Goal: Information Seeking & Learning: Check status

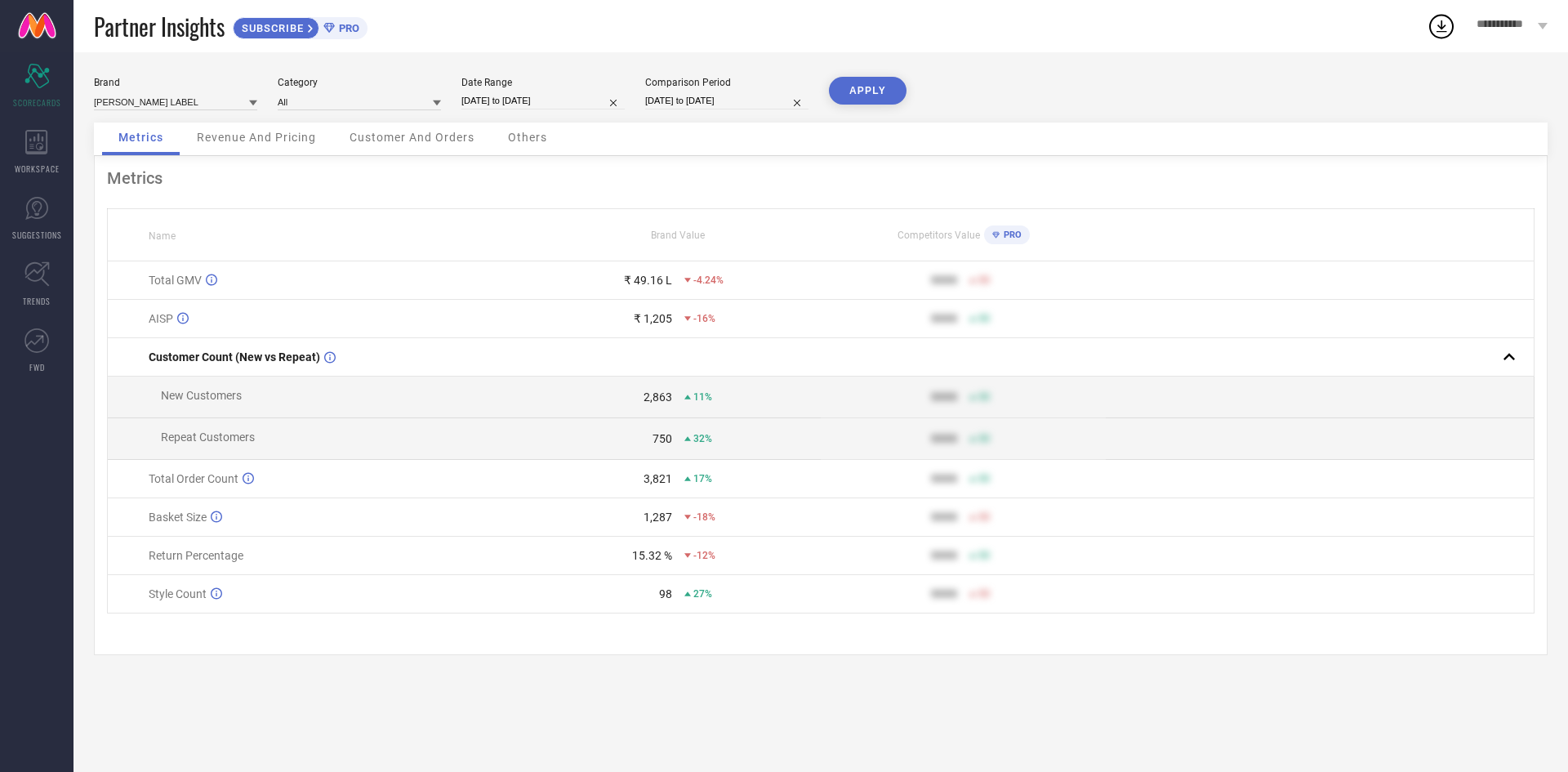
scroll to position [1109, 0]
click at [519, 79] on div "Date Range" at bounding box center [543, 82] width 164 height 11
select select "7"
select select "2025"
select select "8"
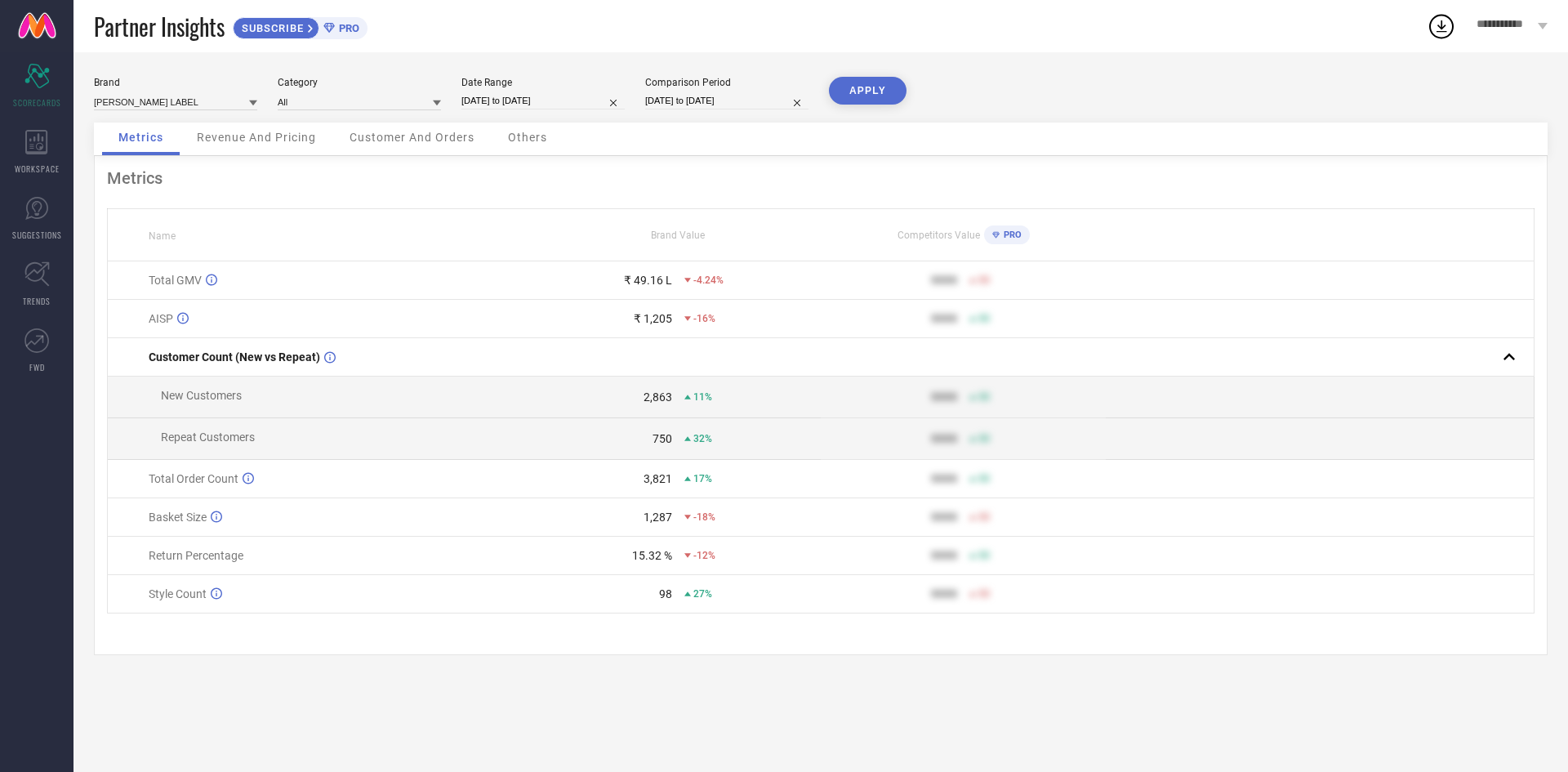
select select "2025"
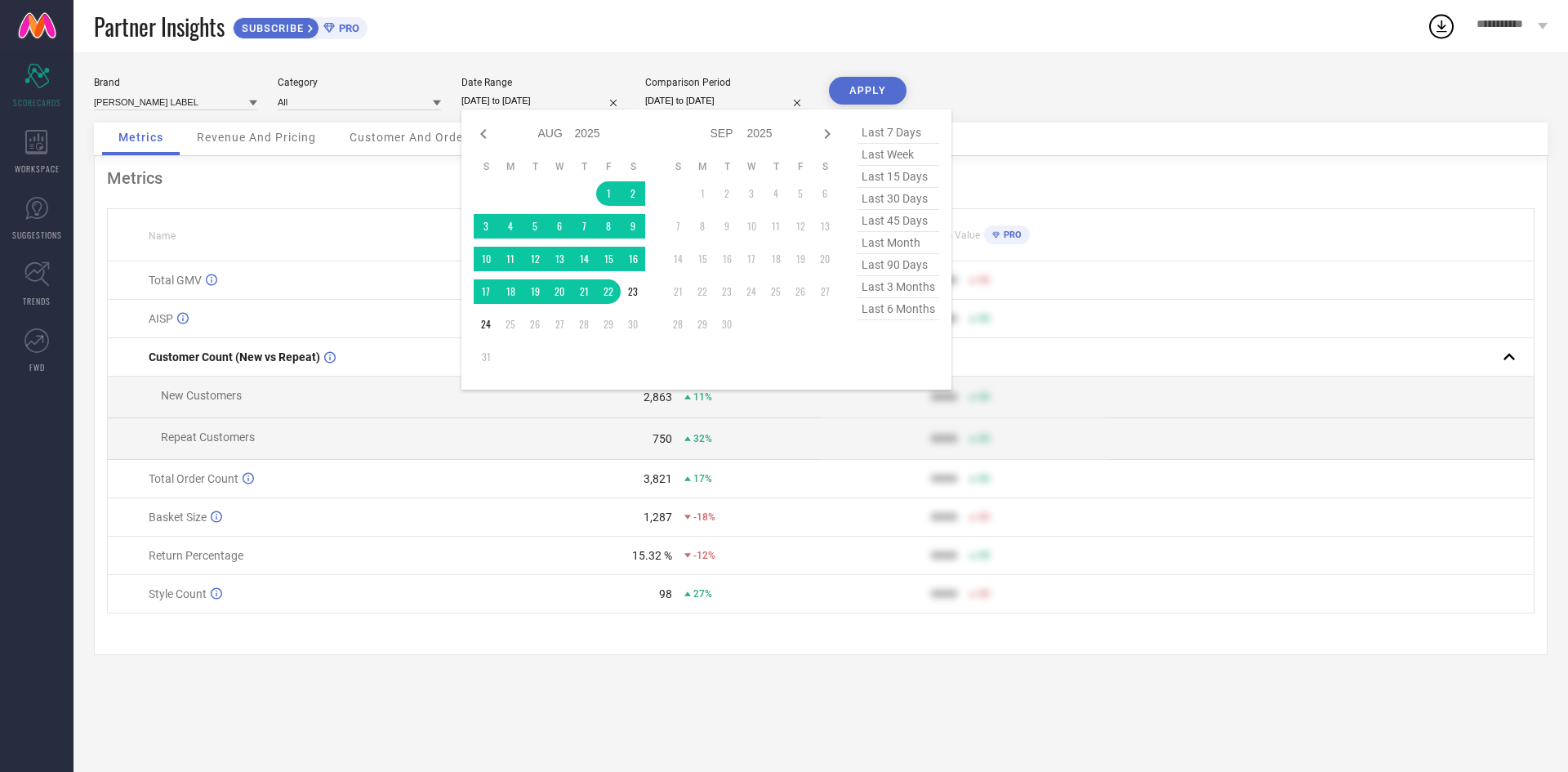
click at [527, 96] on input "[DATE] to [DATE]" at bounding box center [543, 101] width 164 height 17
click at [606, 197] on td "1" at bounding box center [608, 193] width 25 height 25
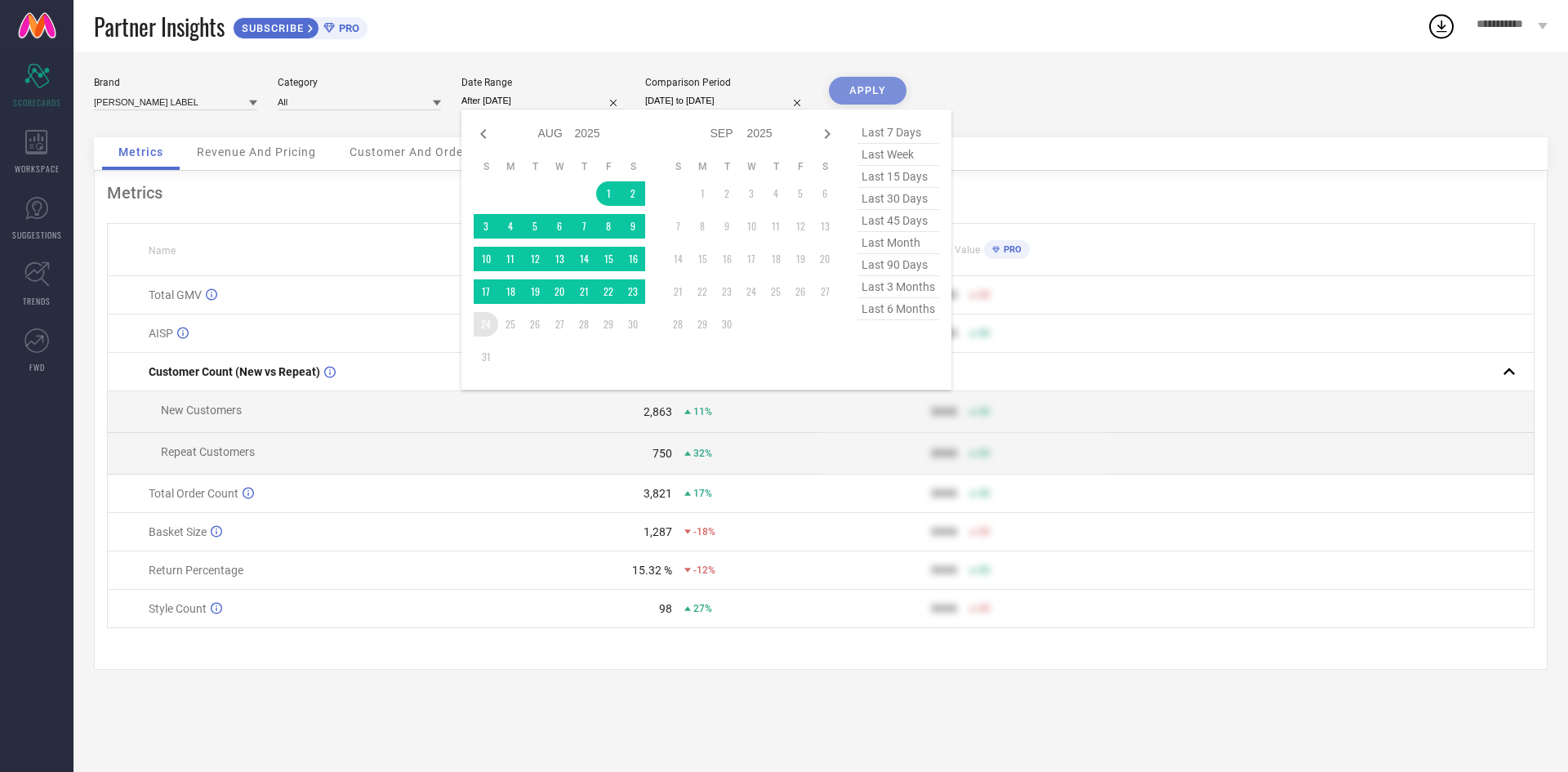
type input "[DATE] to [DATE]"
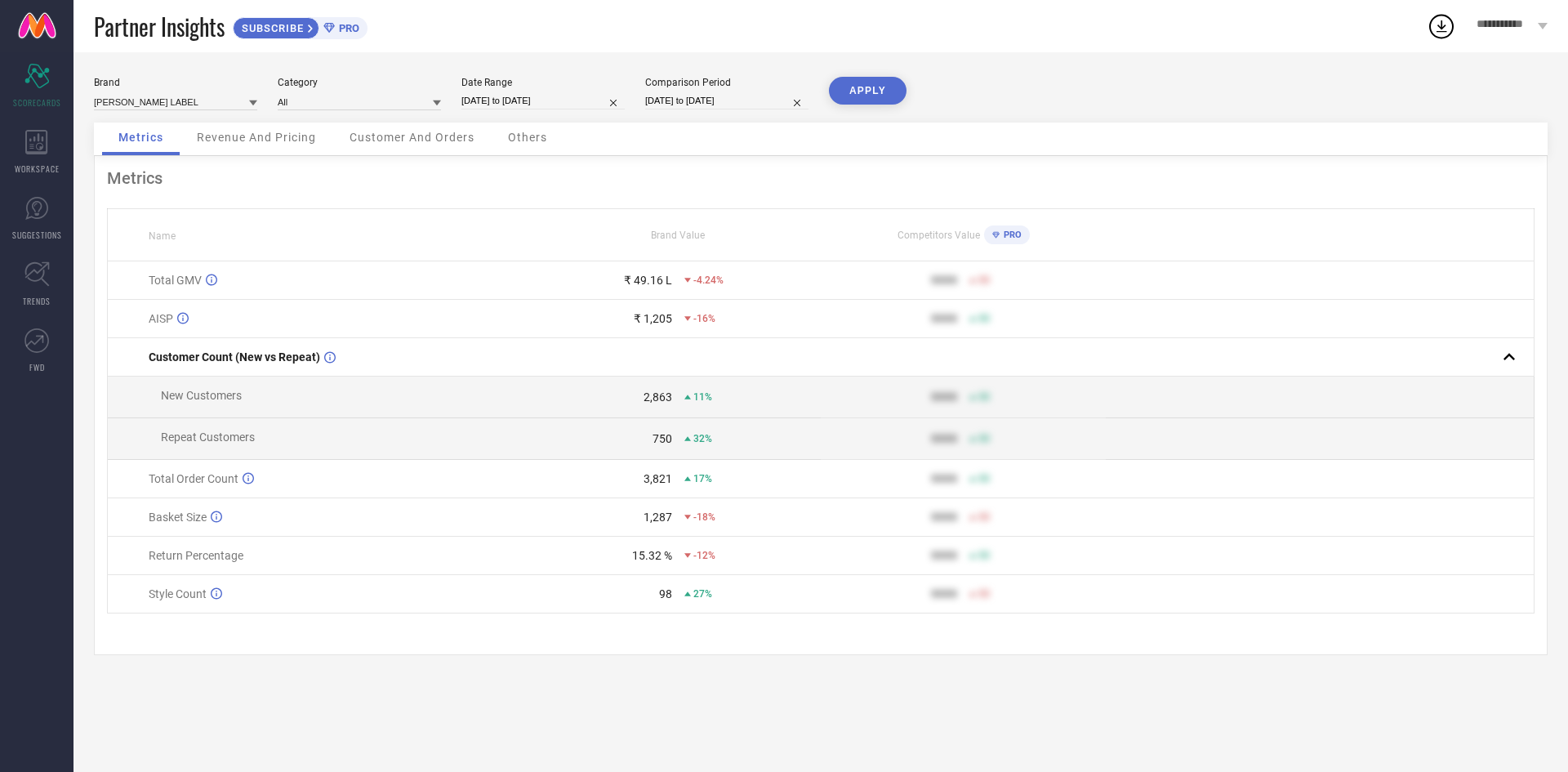
click at [871, 101] on button "APPLY" at bounding box center [868, 91] width 77 height 28
type textarea "1"
click at [652, 562] on div "14.11 %" at bounding box center [651, 555] width 40 height 13
click at [658, 562] on div "14.11 %" at bounding box center [651, 555] width 40 height 13
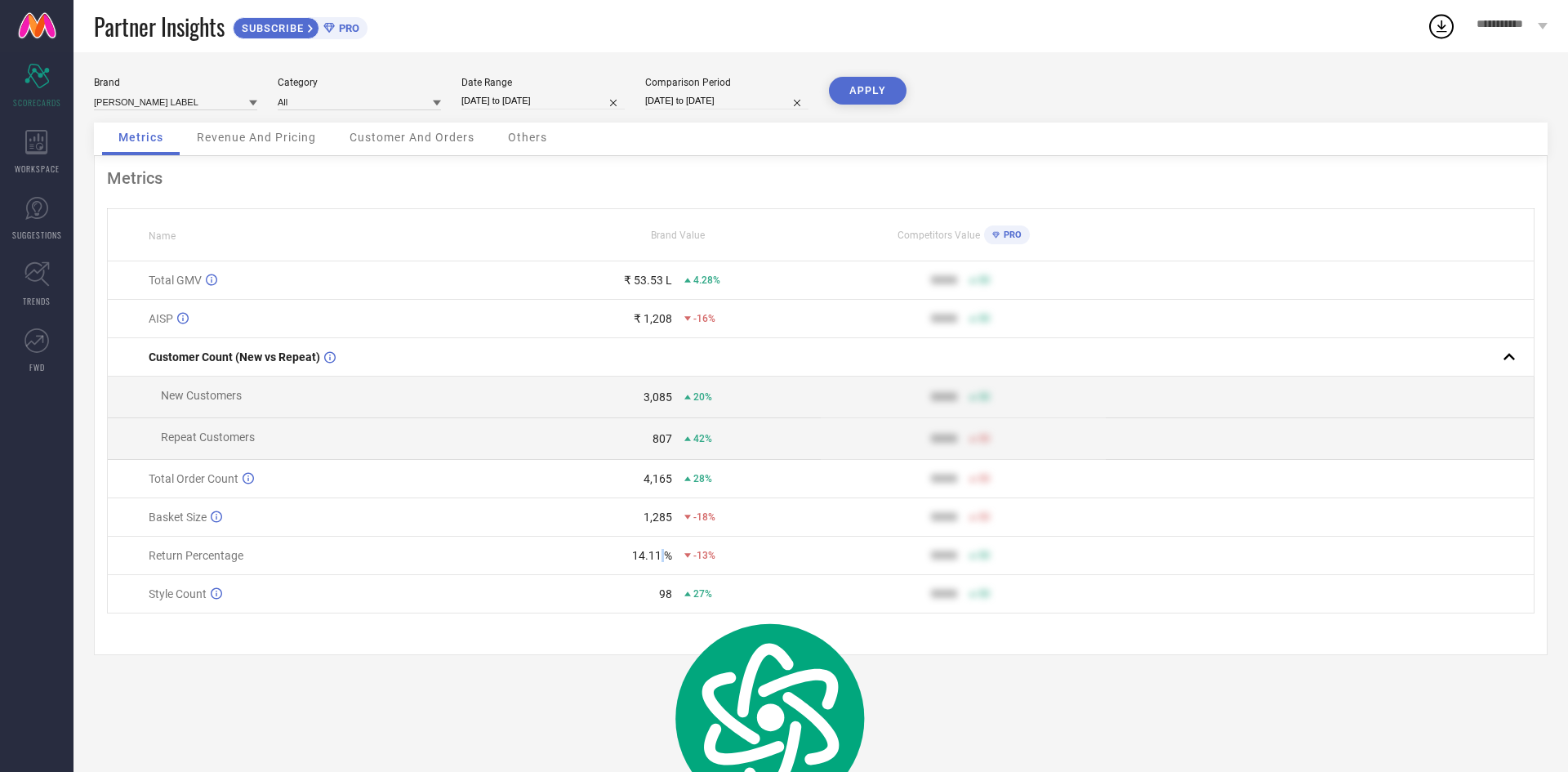
click at [658, 562] on div "14.11 %" at bounding box center [651, 555] width 40 height 13
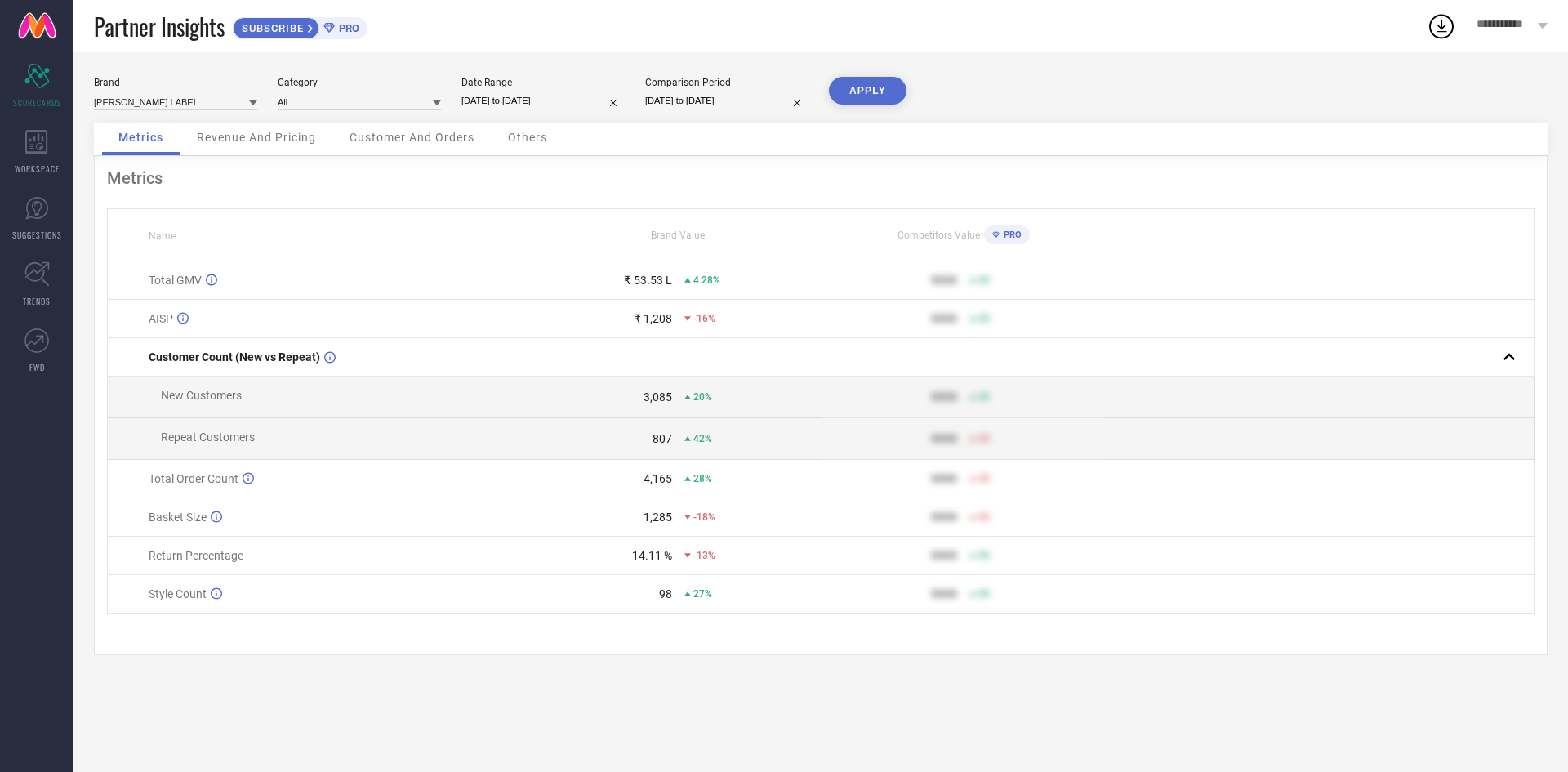
click at [646, 287] on div "₹ 53.53 L" at bounding box center [648, 280] width 48 height 13
click at [513, 98] on input "[DATE] to [DATE]" at bounding box center [543, 101] width 164 height 17
select select "7"
select select "2025"
select select "8"
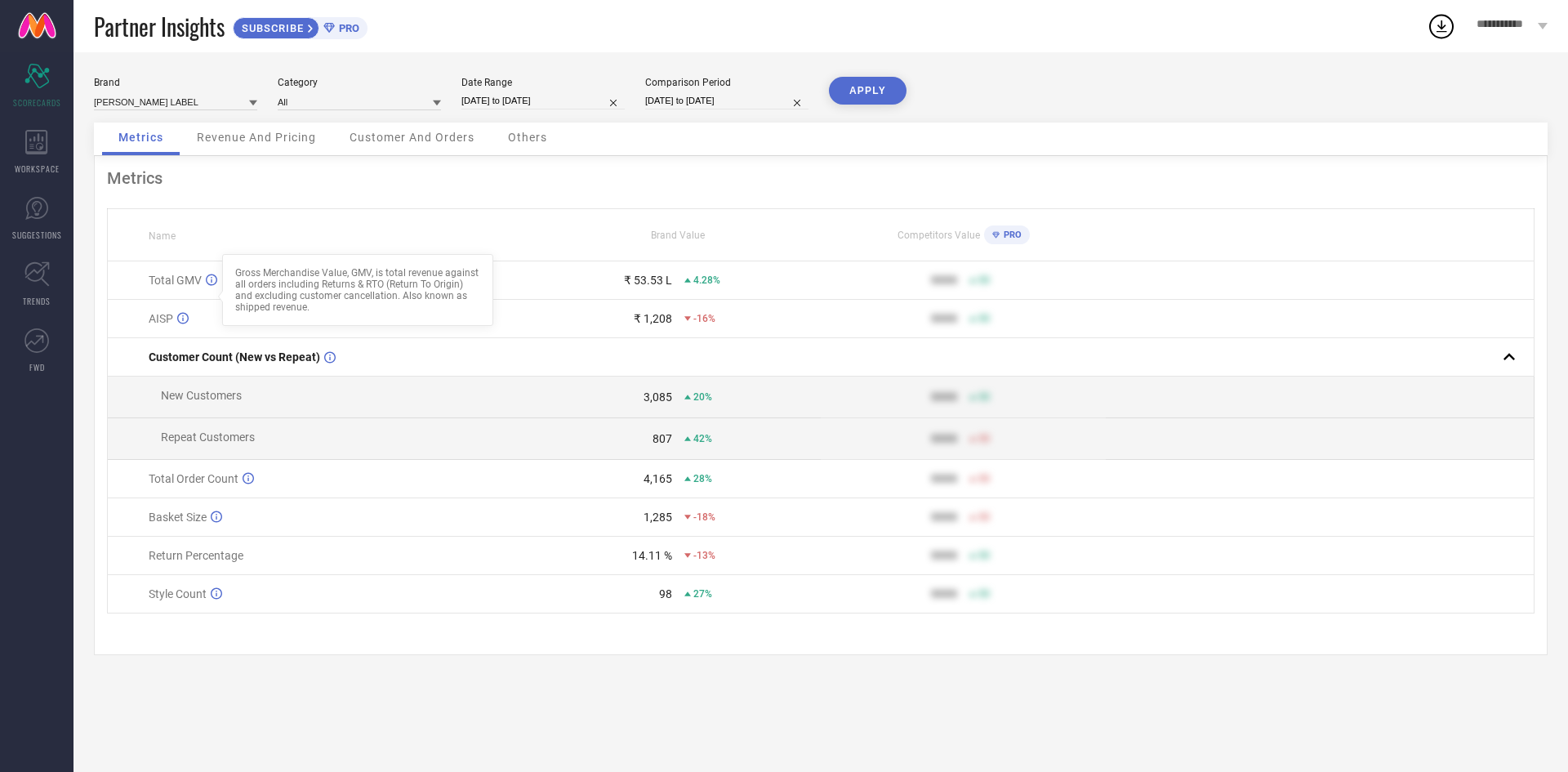
select select "2025"
click at [455, 136] on span "Customer And Orders" at bounding box center [411, 137] width 125 height 13
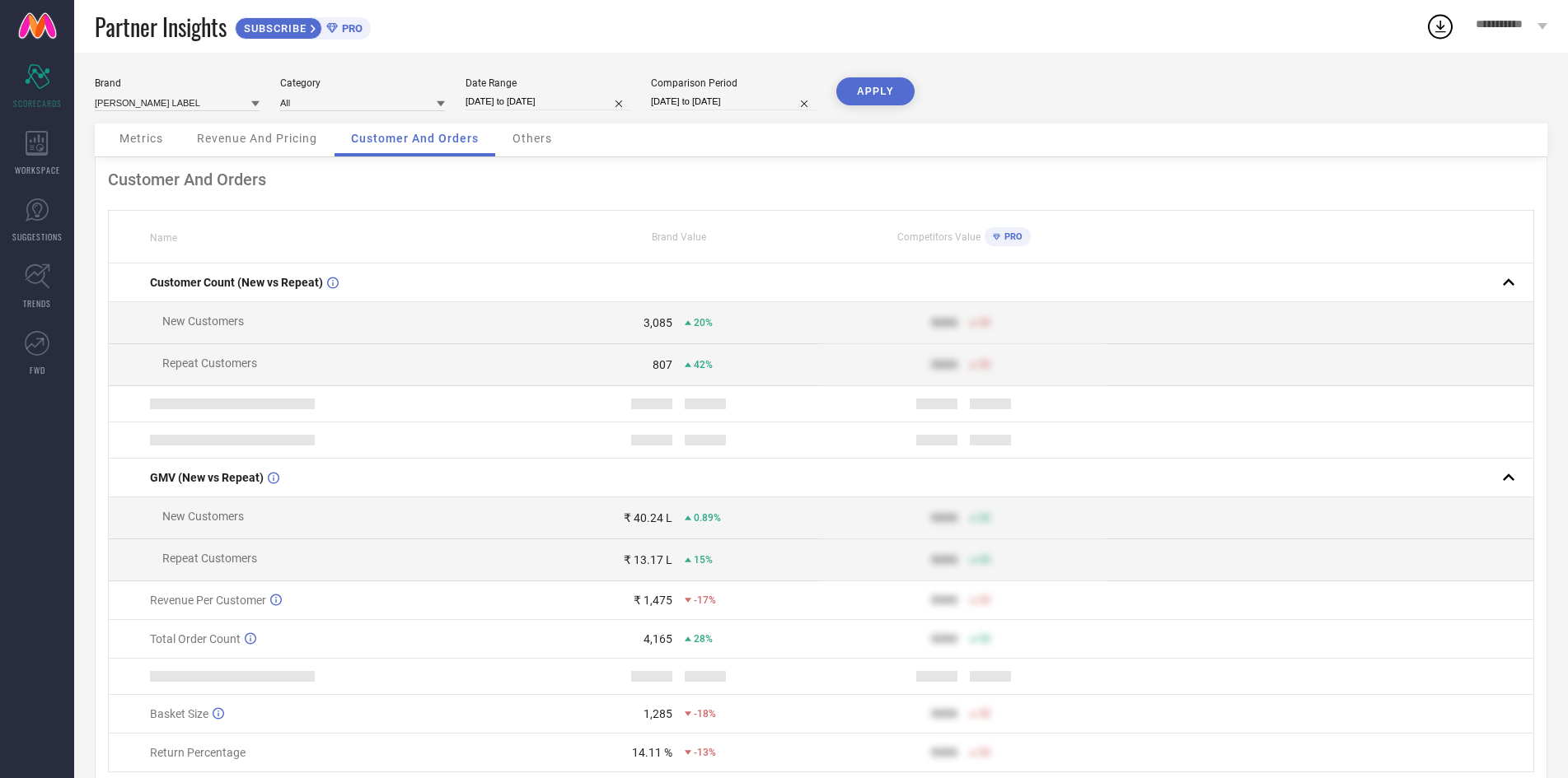
click at [621, 83] on div "Date Range" at bounding box center [547, 83] width 165 height 11
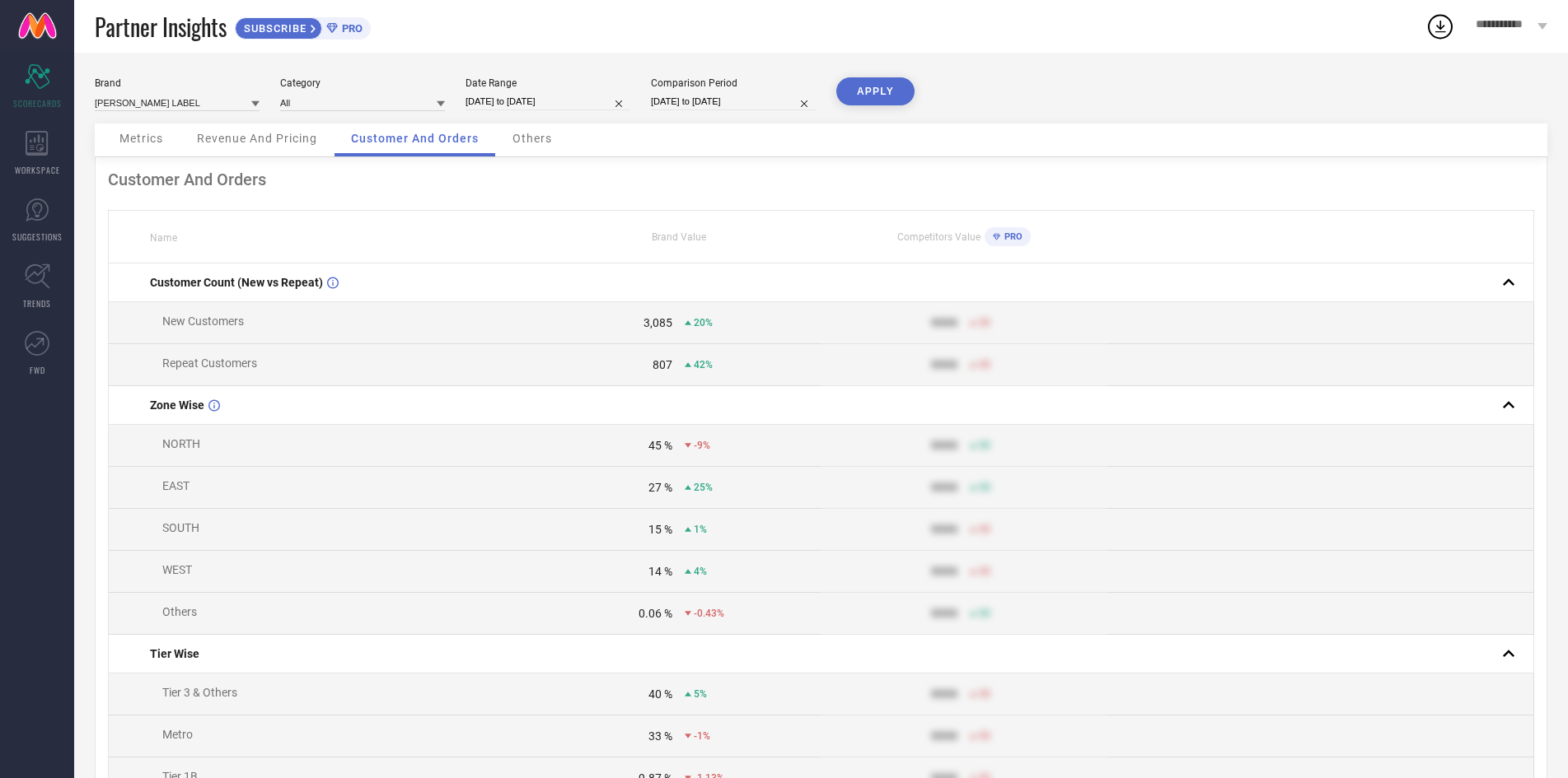
click at [608, 99] on input "[DATE] to [DATE]" at bounding box center [547, 102] width 165 height 17
select select "7"
select select "2025"
select select "8"
select select "2025"
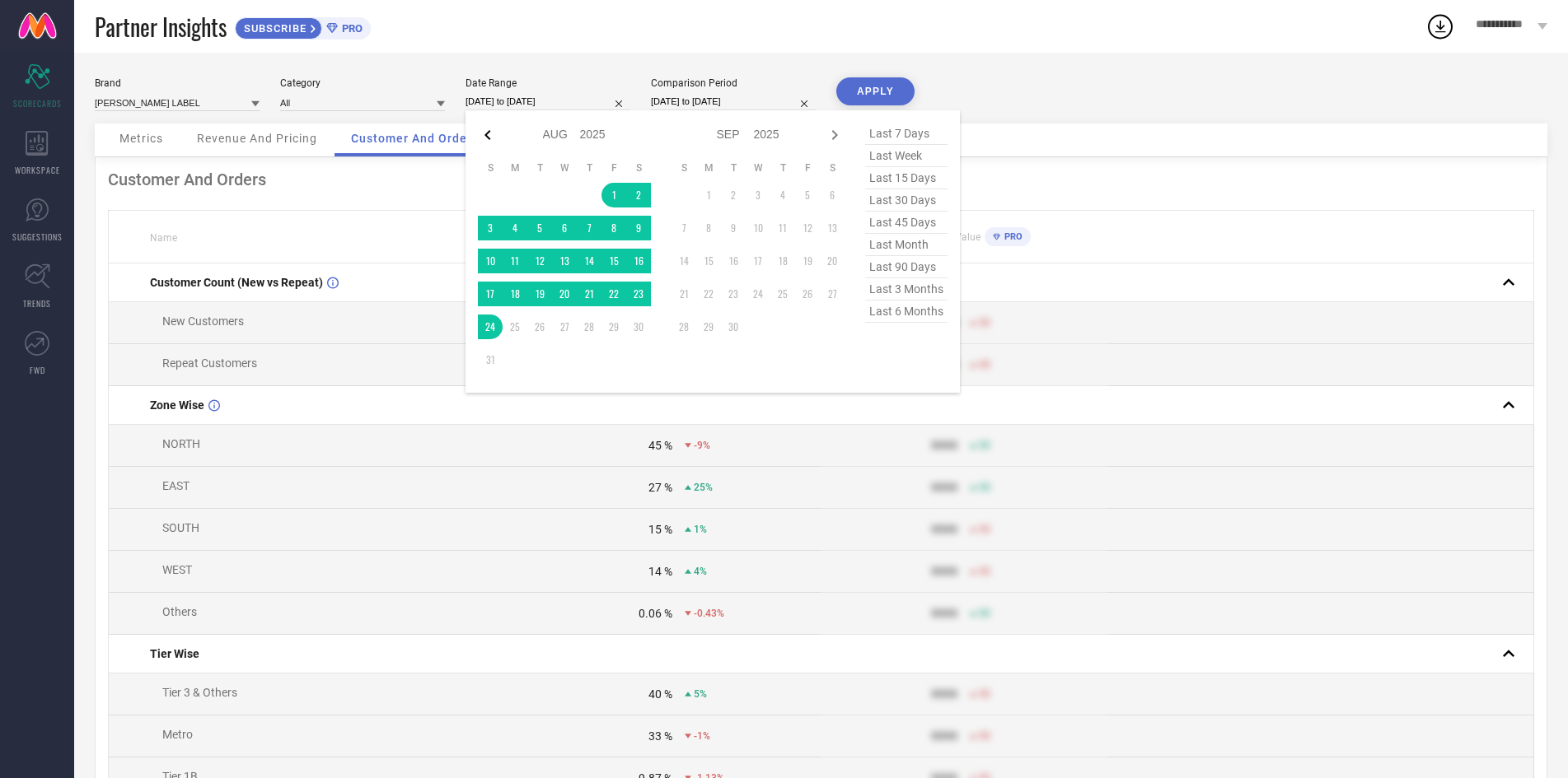
click at [485, 141] on icon at bounding box center [488, 134] width 20 height 20
select select "6"
select select "2025"
select select "7"
select select "2025"
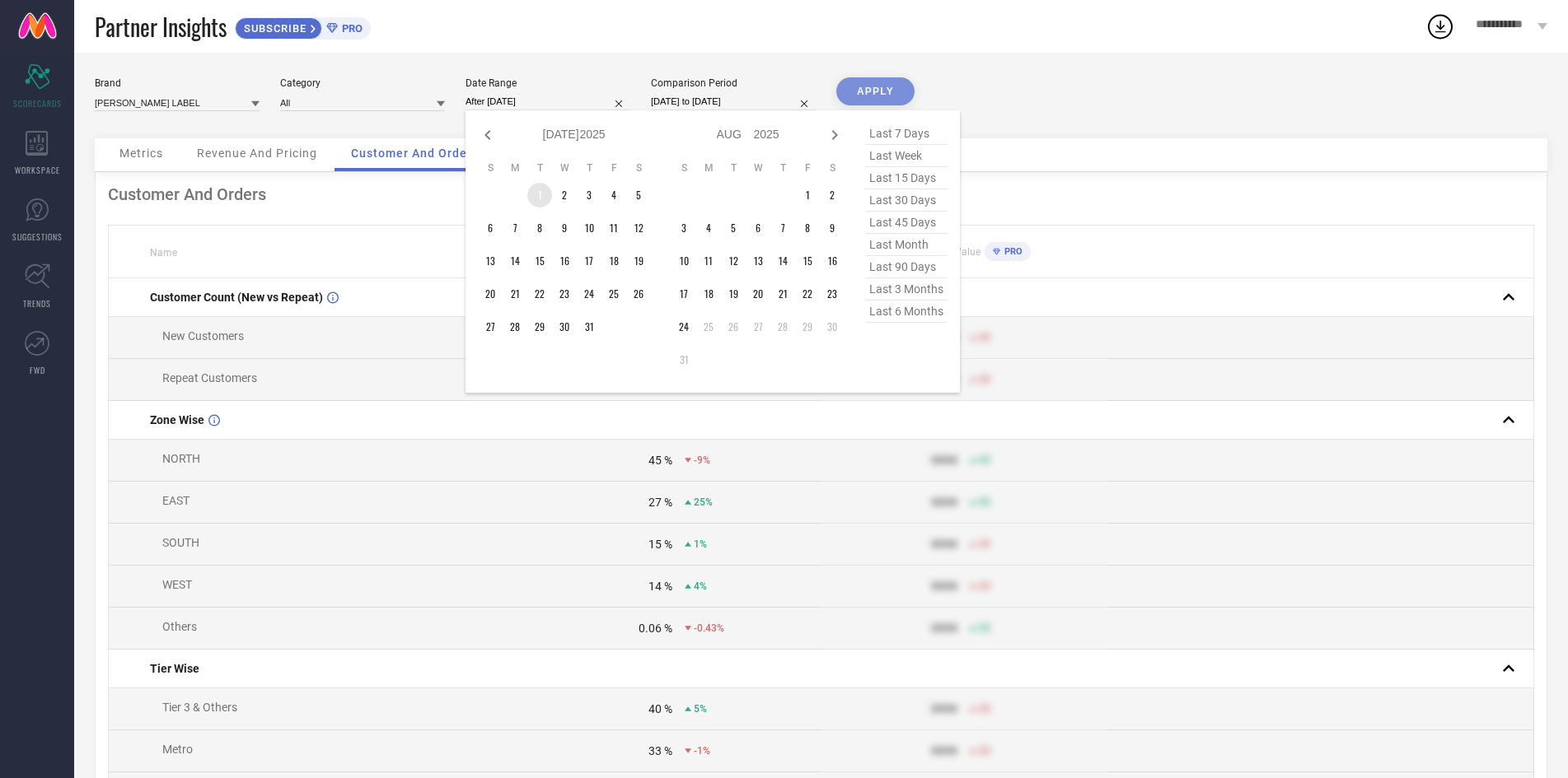
click at [546, 193] on td "1" at bounding box center [539, 195] width 25 height 25
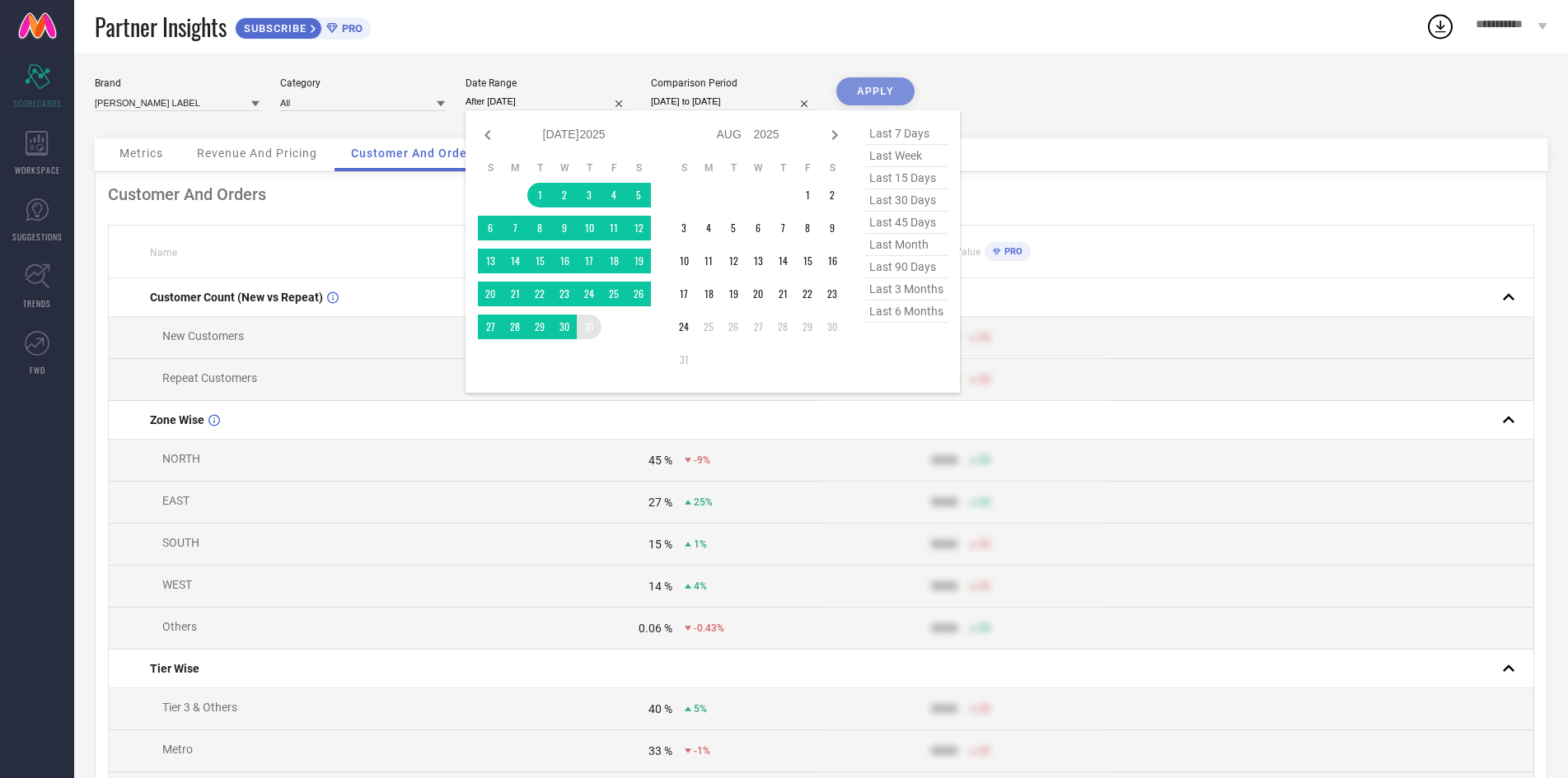
type input "[DATE] to [DATE]"
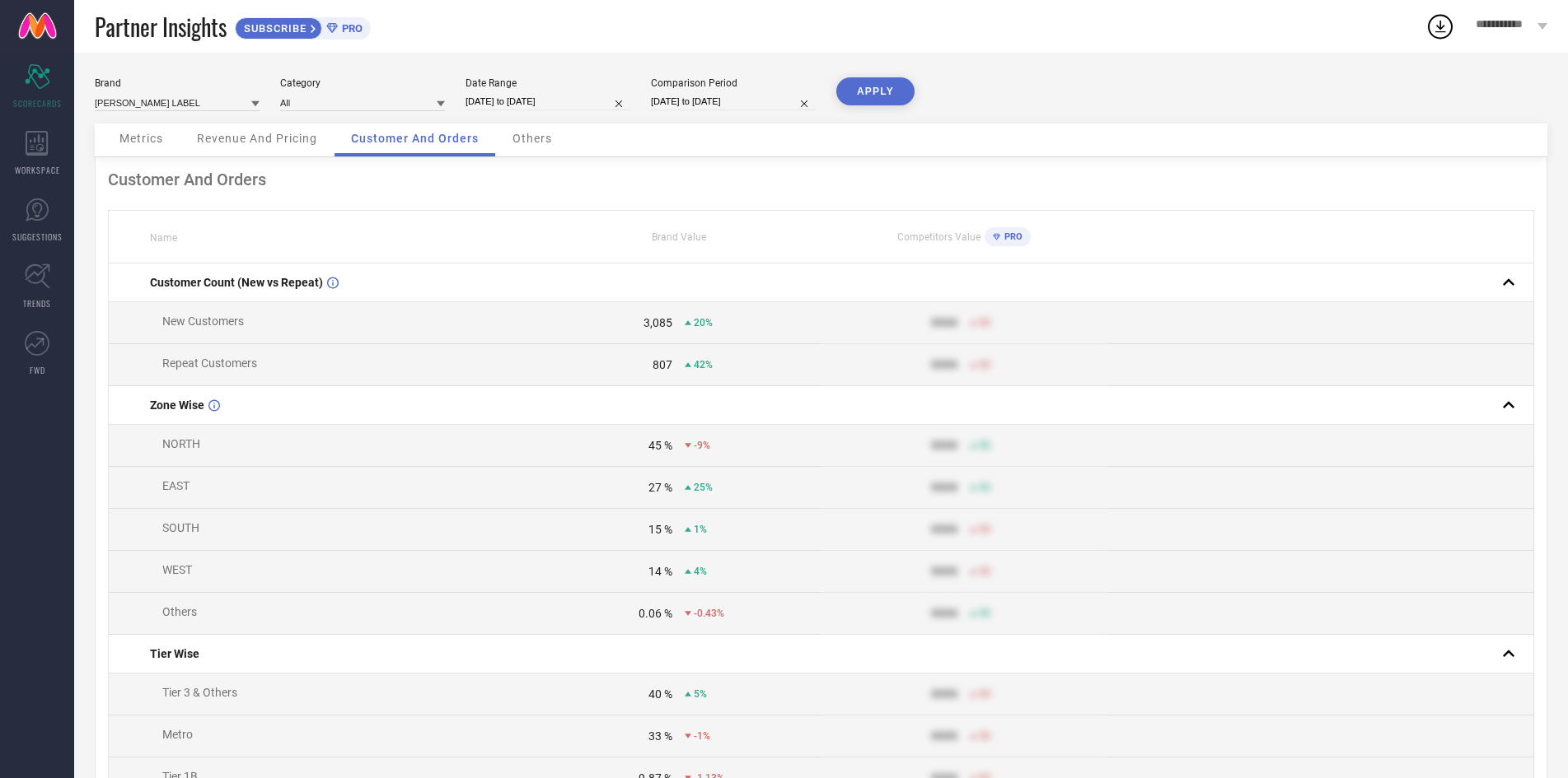
click at [899, 78] on button "APPLY" at bounding box center [875, 91] width 78 height 28
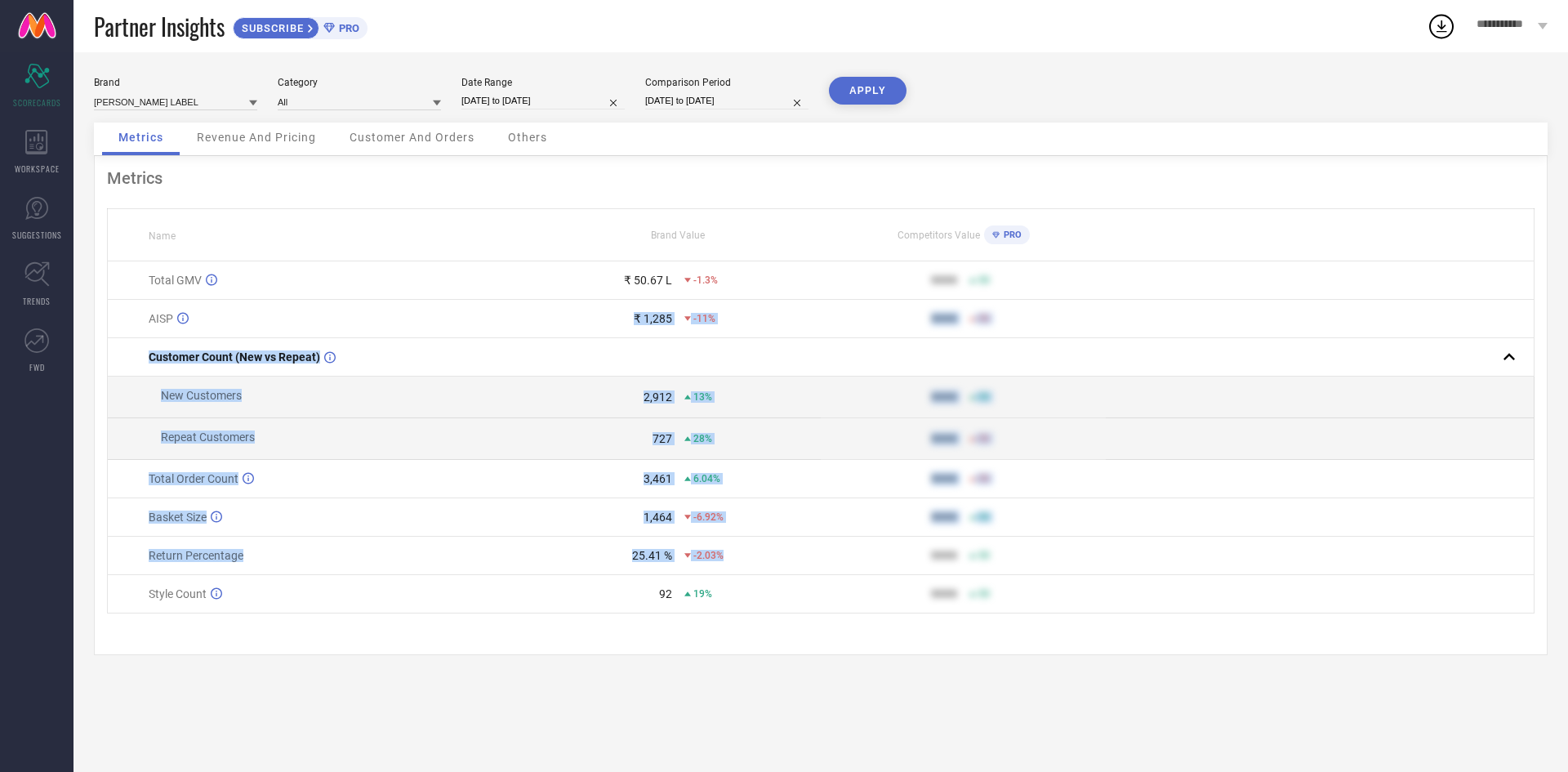
drag, startPoint x: 566, startPoint y: 350, endPoint x: 792, endPoint y: 624, distance: 355.2
click at [792, 613] on tbody "Total GMV ₹ 50.67 L -1.3% 9999 50 AISP ₹ 1,285 -11% 9999 50 Customer Count (New…" at bounding box center [821, 437] width 1427 height 352
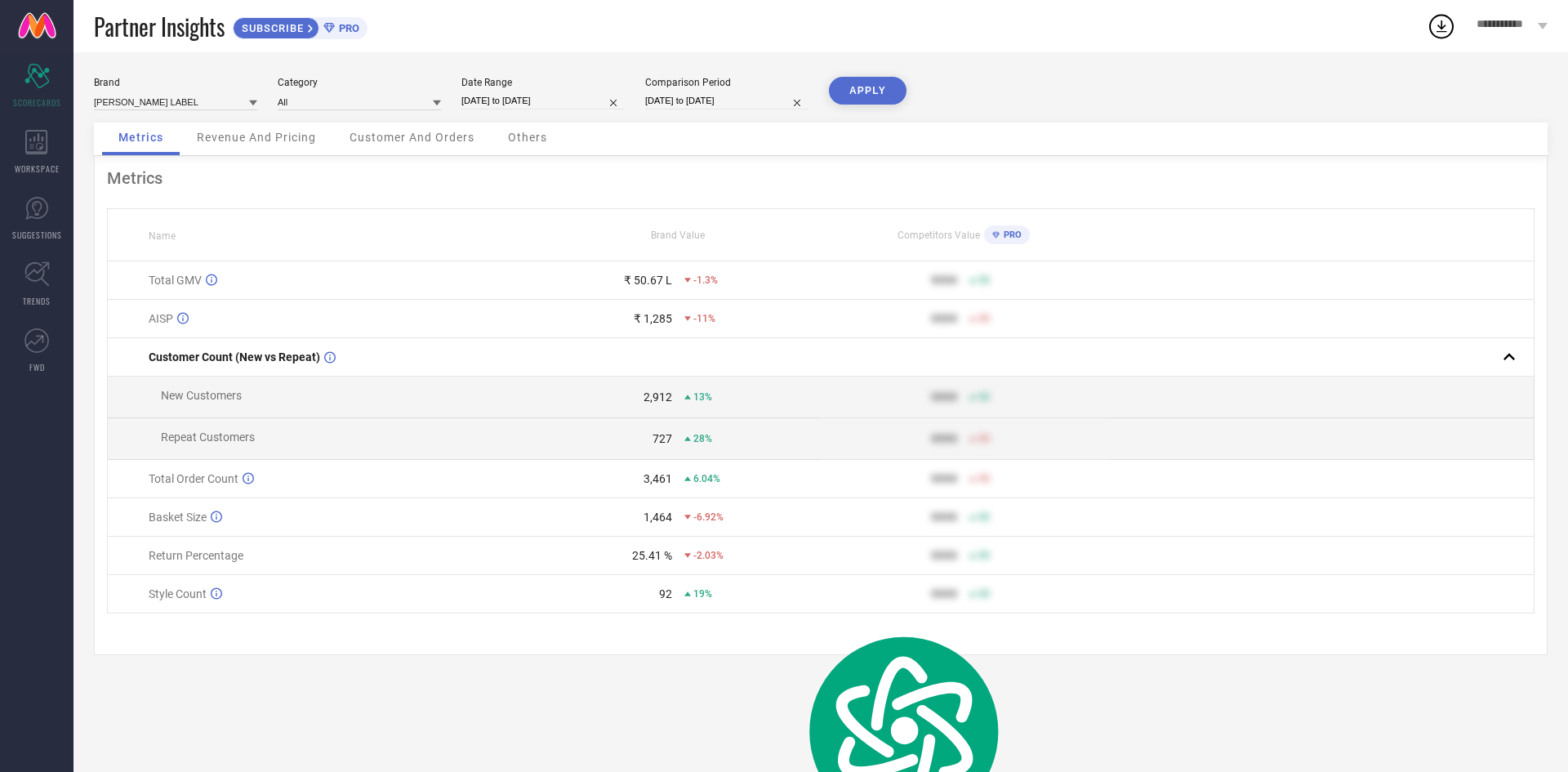
click at [778, 613] on td "92 19%" at bounding box center [678, 594] width 285 height 38
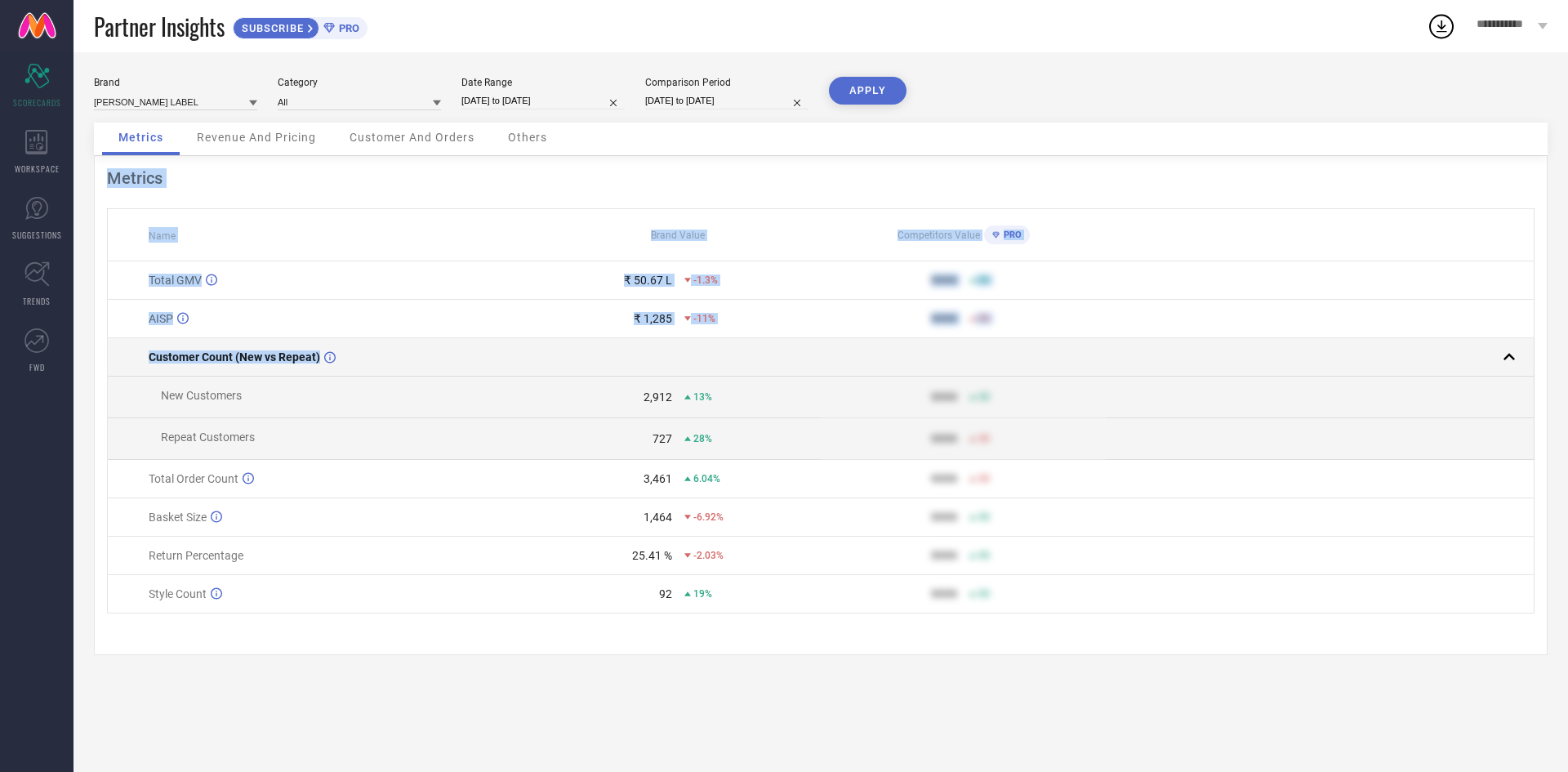
drag, startPoint x: 741, startPoint y: 674, endPoint x: 539, endPoint y: 398, distance: 342.0
click at [539, 398] on div "Metrics Name Brand Value Competitors Value PRO Total GMV ₹ 50.67 L -1.3% 9999 5…" at bounding box center [821, 406] width 1454 height 499
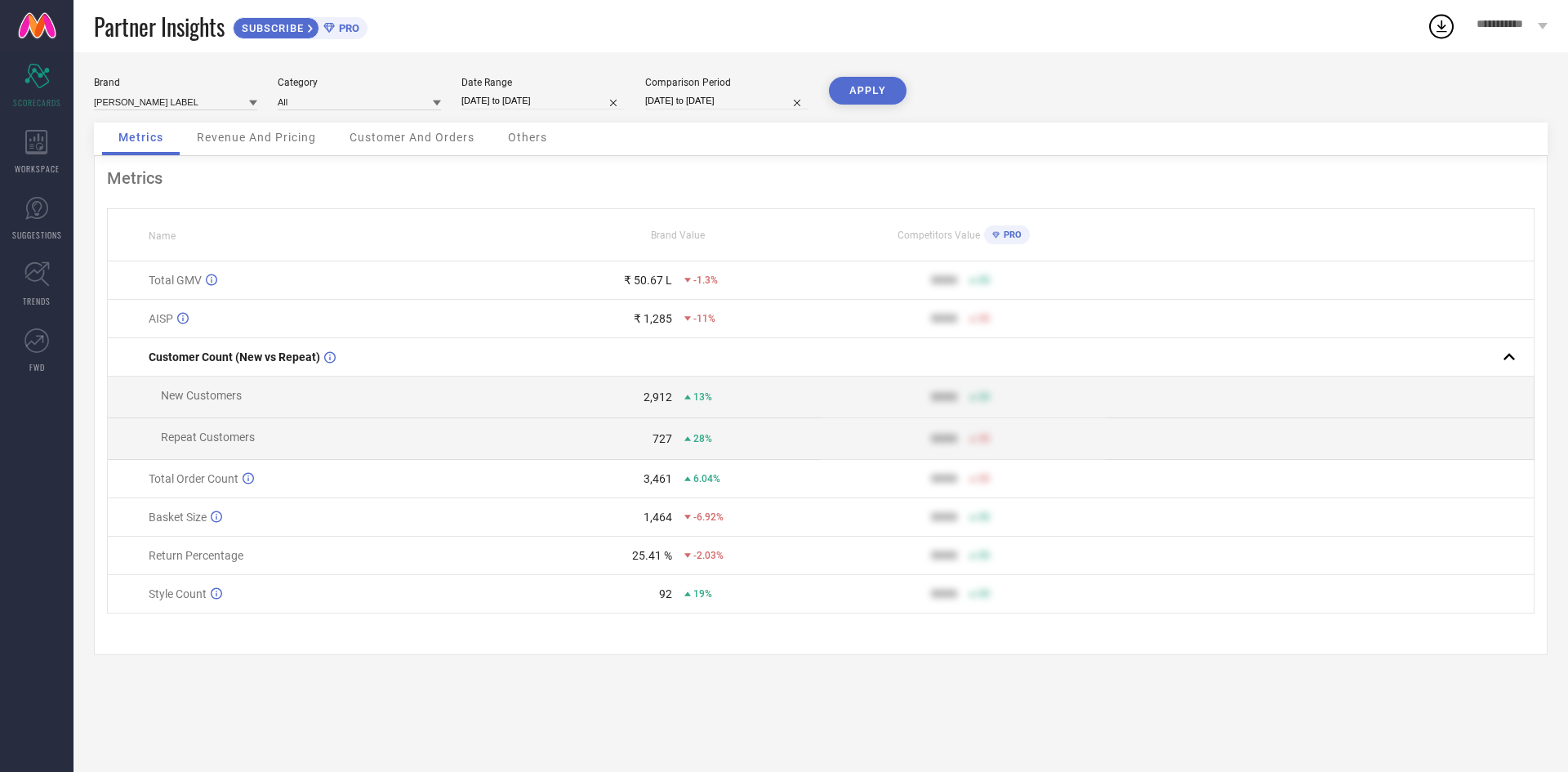
click at [534, 485] on div "Total Order Count" at bounding box center [342, 478] width 387 height 13
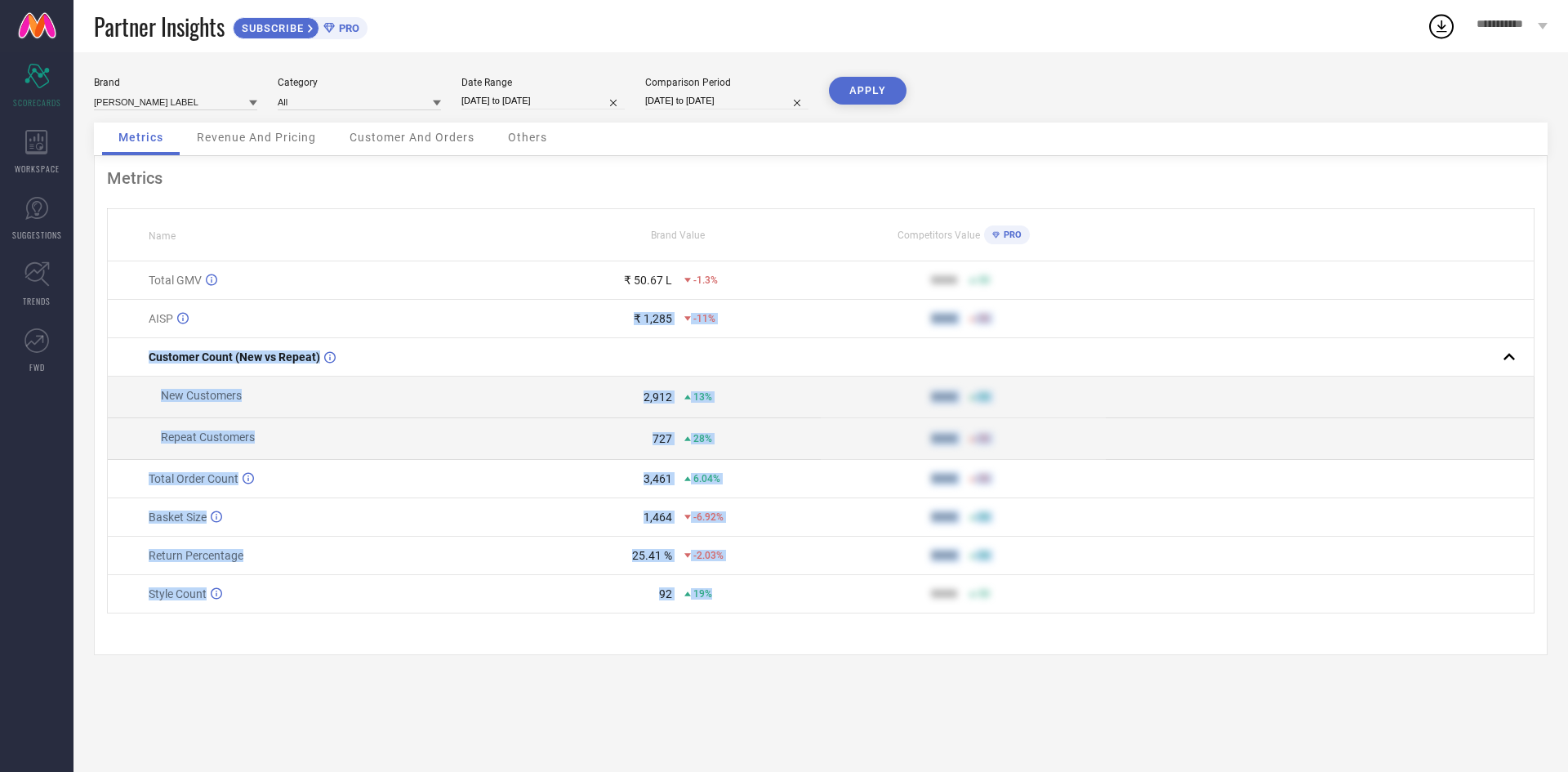
drag, startPoint x: 775, startPoint y: 658, endPoint x: 577, endPoint y: 354, distance: 362.8
click at [577, 354] on tbody "Total GMV ₹ 50.67 L -1.3% 9999 50 AISP ₹ 1,285 -11% 9999 50 Customer Count (New…" at bounding box center [821, 437] width 1427 height 352
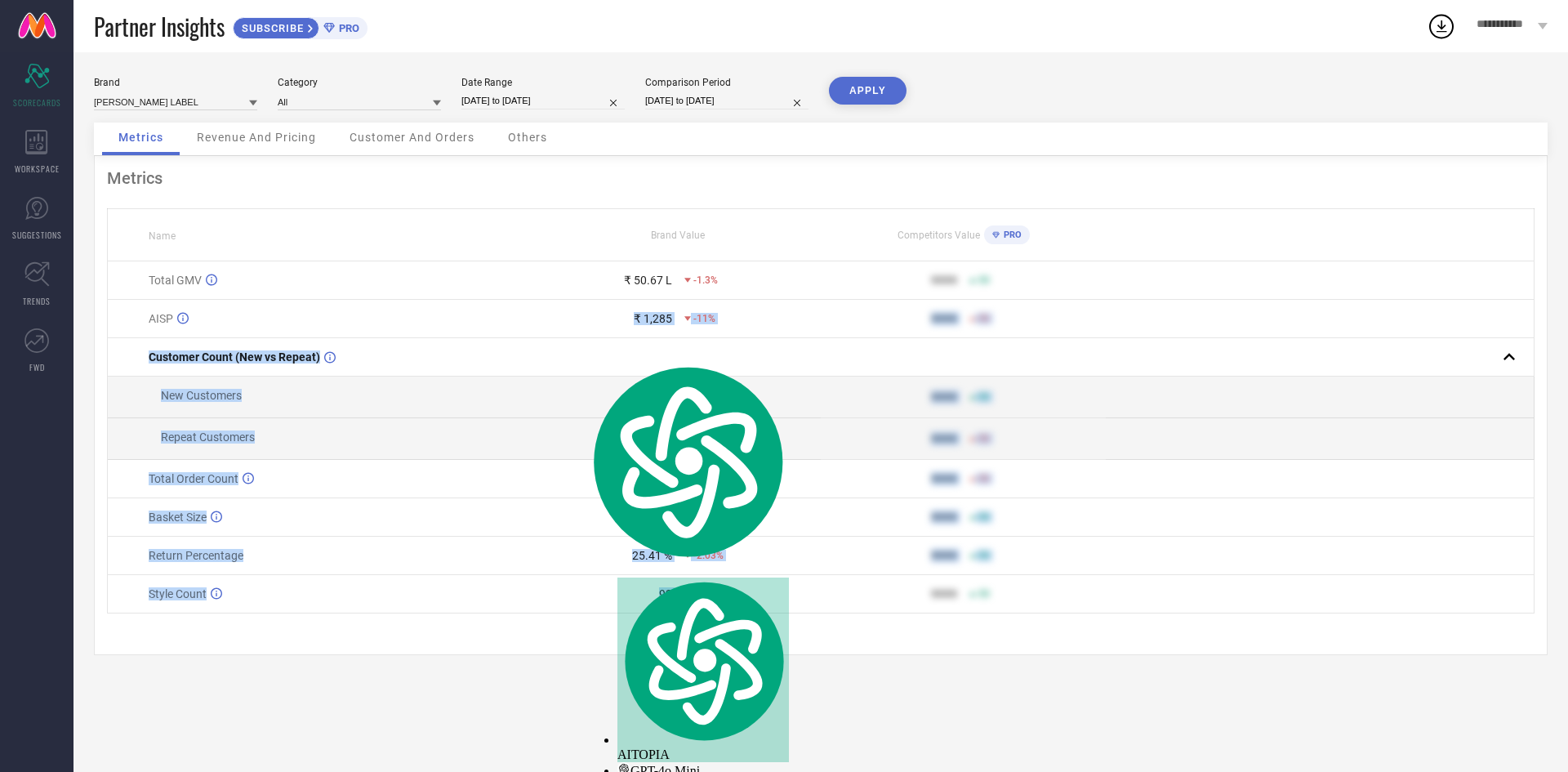
click at [577, 338] on td "₹ 1,285 -11%" at bounding box center [678, 318] width 285 height 38
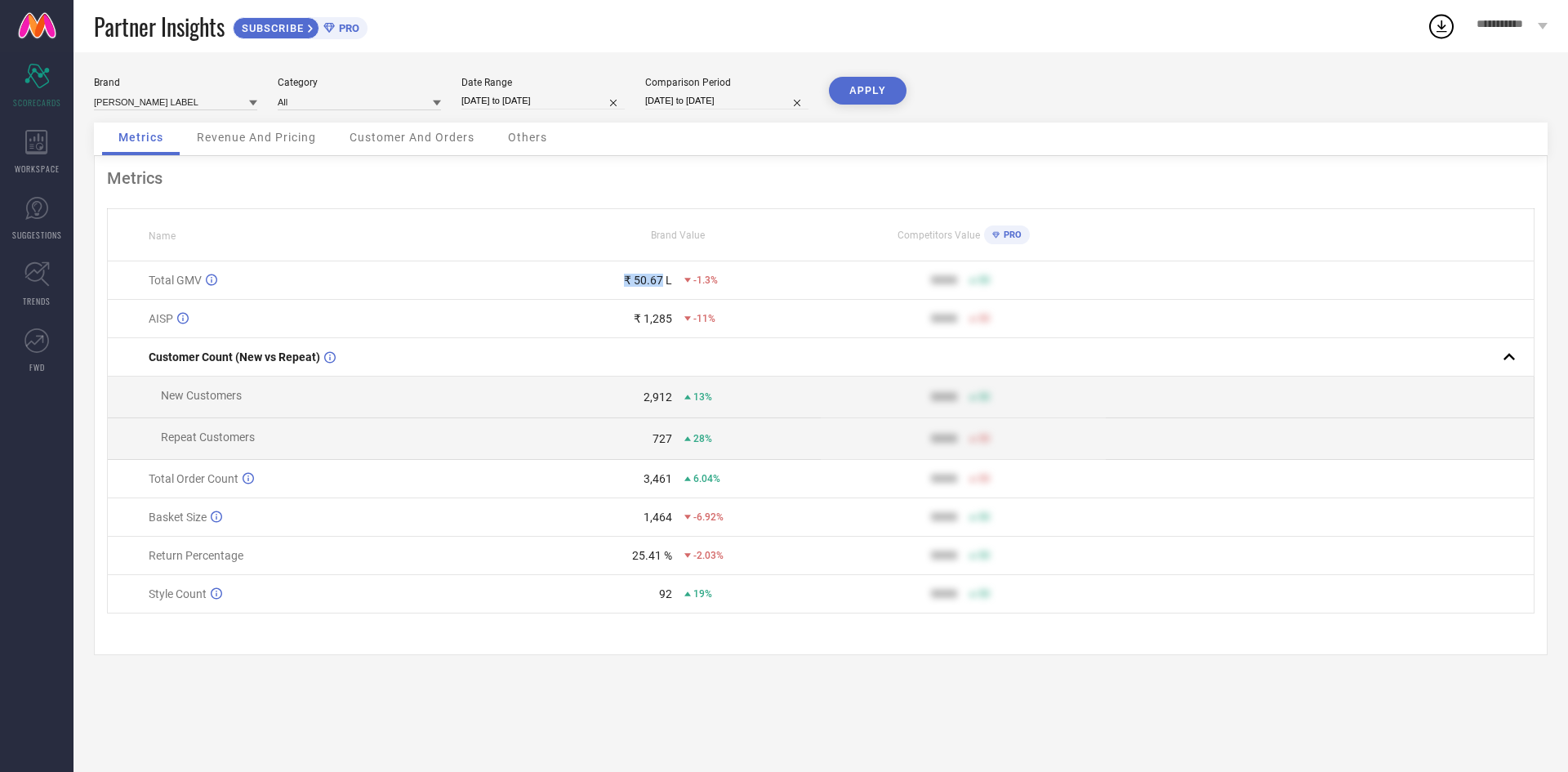
drag, startPoint x: 590, startPoint y: 287, endPoint x: 664, endPoint y: 293, distance: 74.2
click at [664, 293] on td "₹ 50.67 L -1.3%" at bounding box center [678, 280] width 285 height 38
click at [664, 287] on div "₹ 50.67 L" at bounding box center [648, 280] width 48 height 13
click at [565, 96] on input "[DATE] to [DATE]" at bounding box center [543, 101] width 164 height 17
select select "6"
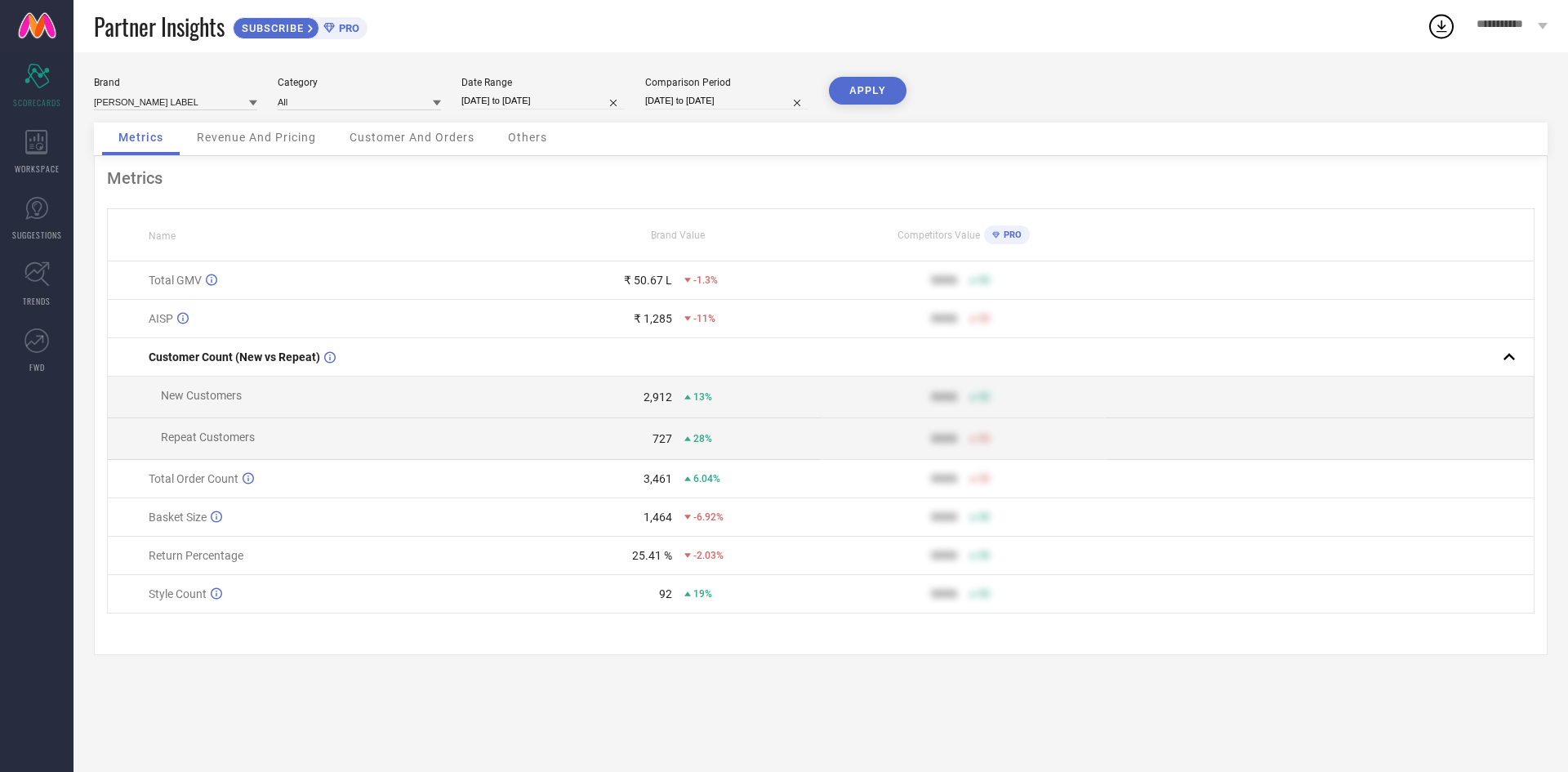
select select "2025"
select select "7"
select select "2025"
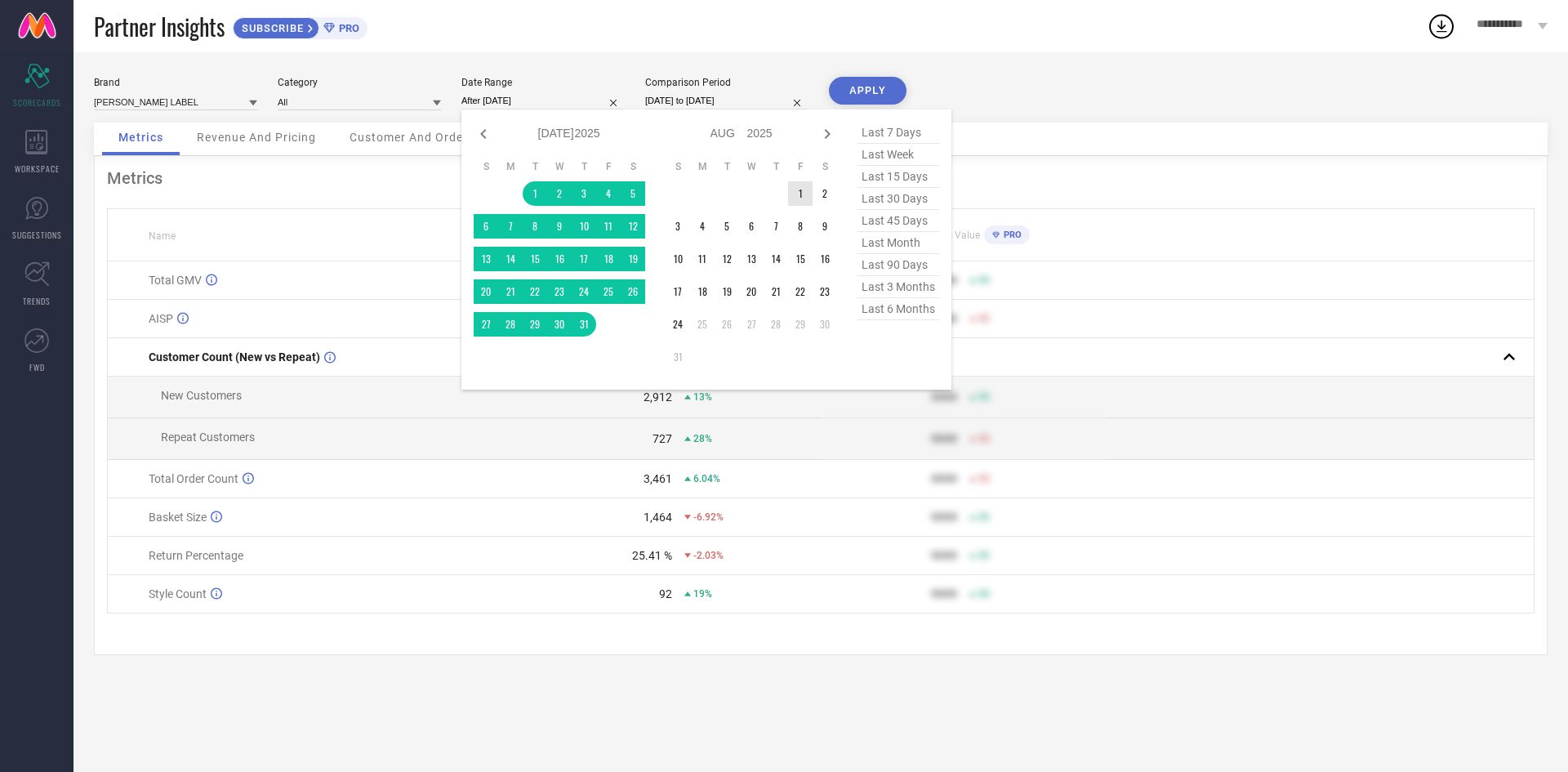
click at [803, 199] on td "1" at bounding box center [800, 193] width 25 height 25
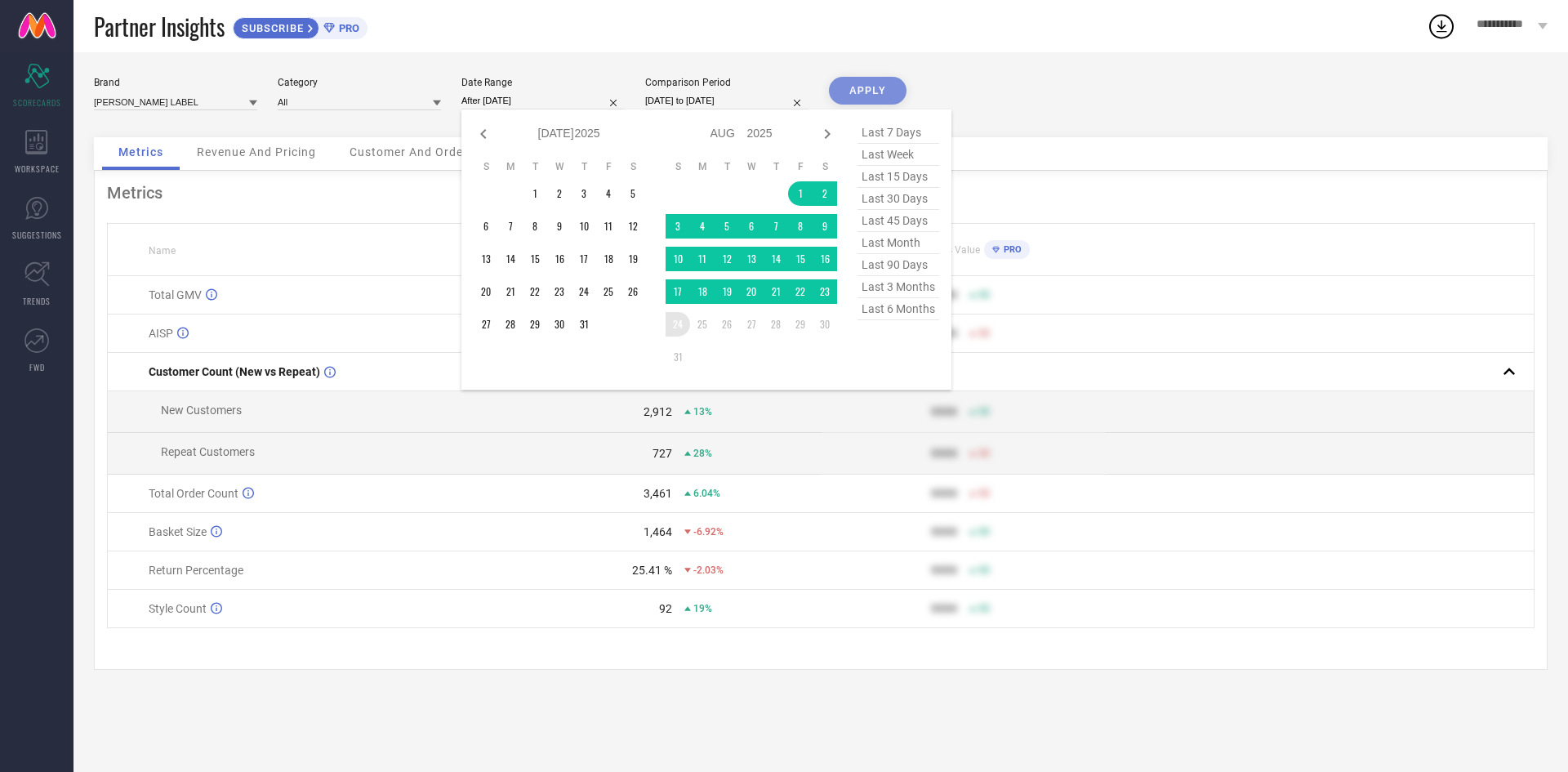
type input "[DATE] to [DATE]"
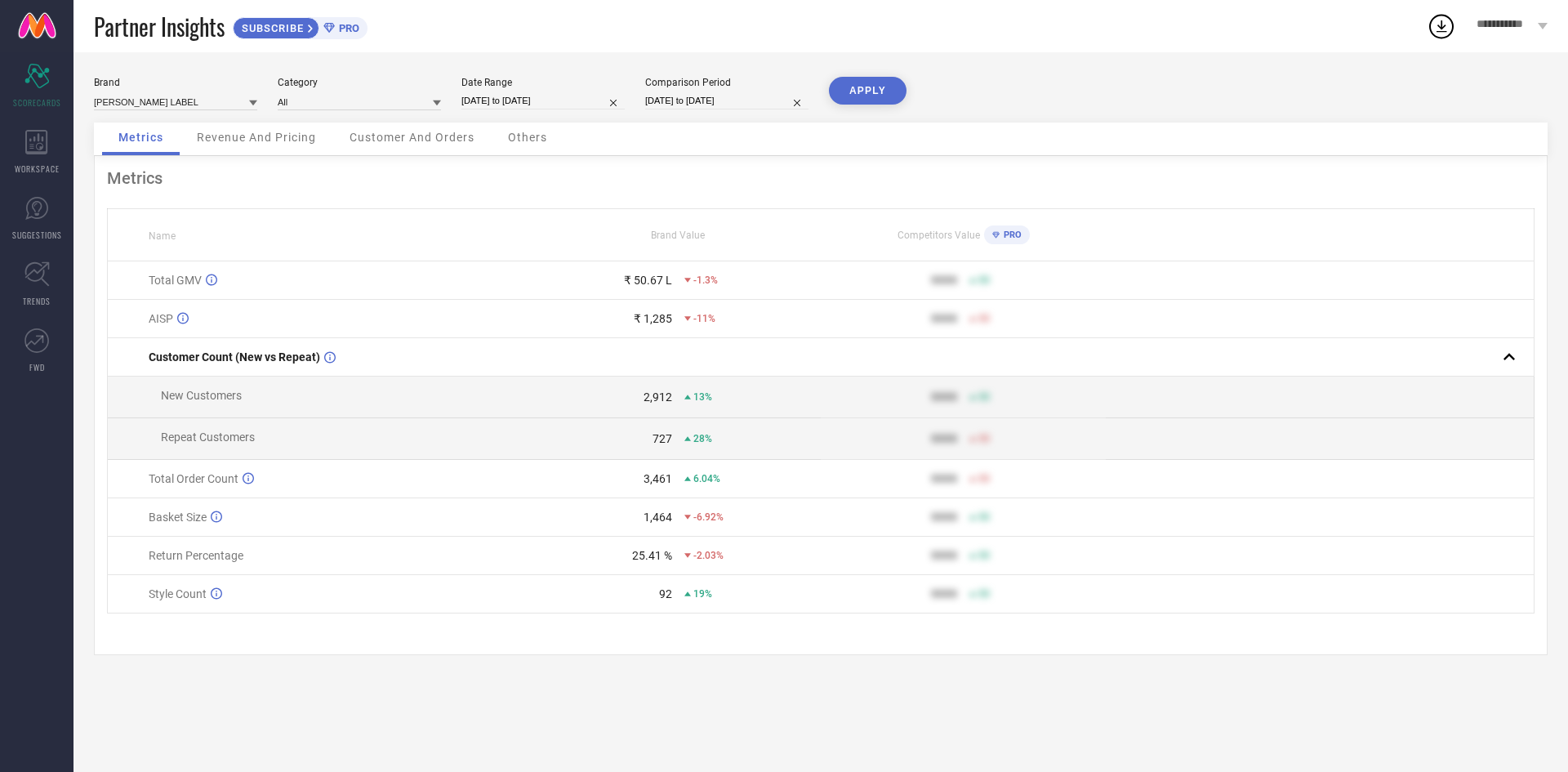
click at [868, 87] on button "APPLY" at bounding box center [868, 91] width 77 height 28
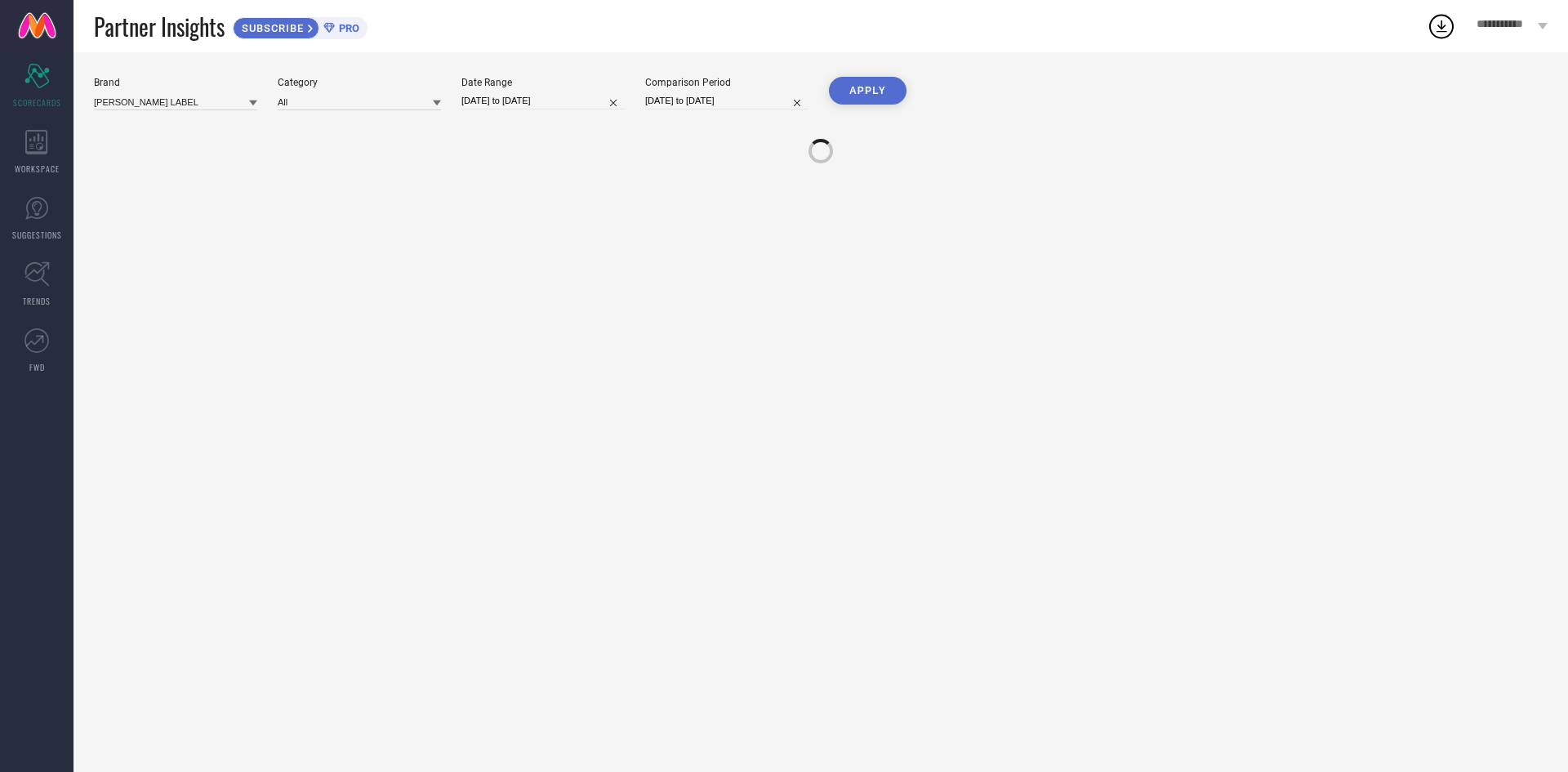
click at [717, 101] on input "[DATE] to [DATE]" at bounding box center [727, 101] width 164 height 17
select select "5"
select select "2024"
select select "6"
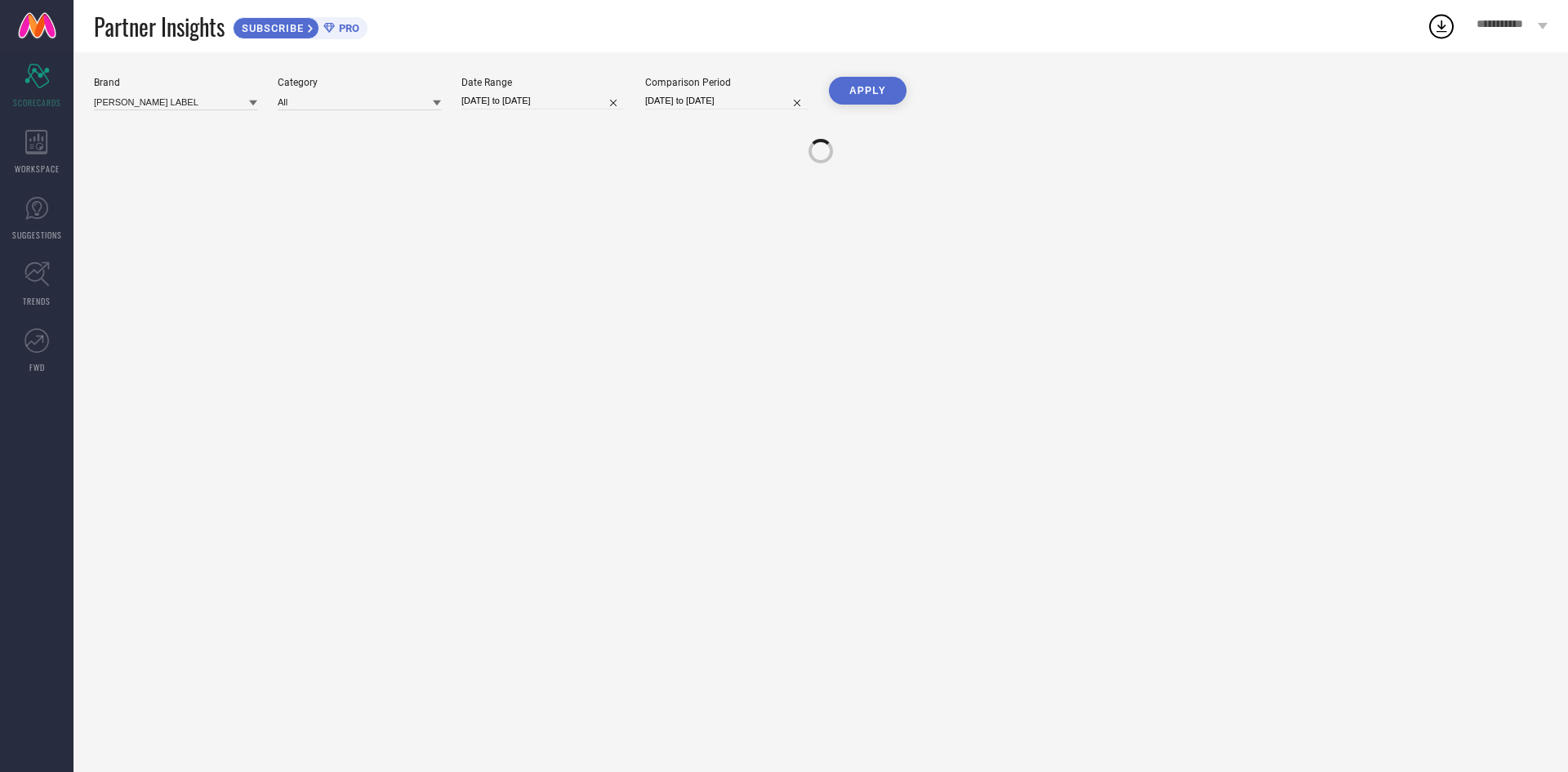
select select "2024"
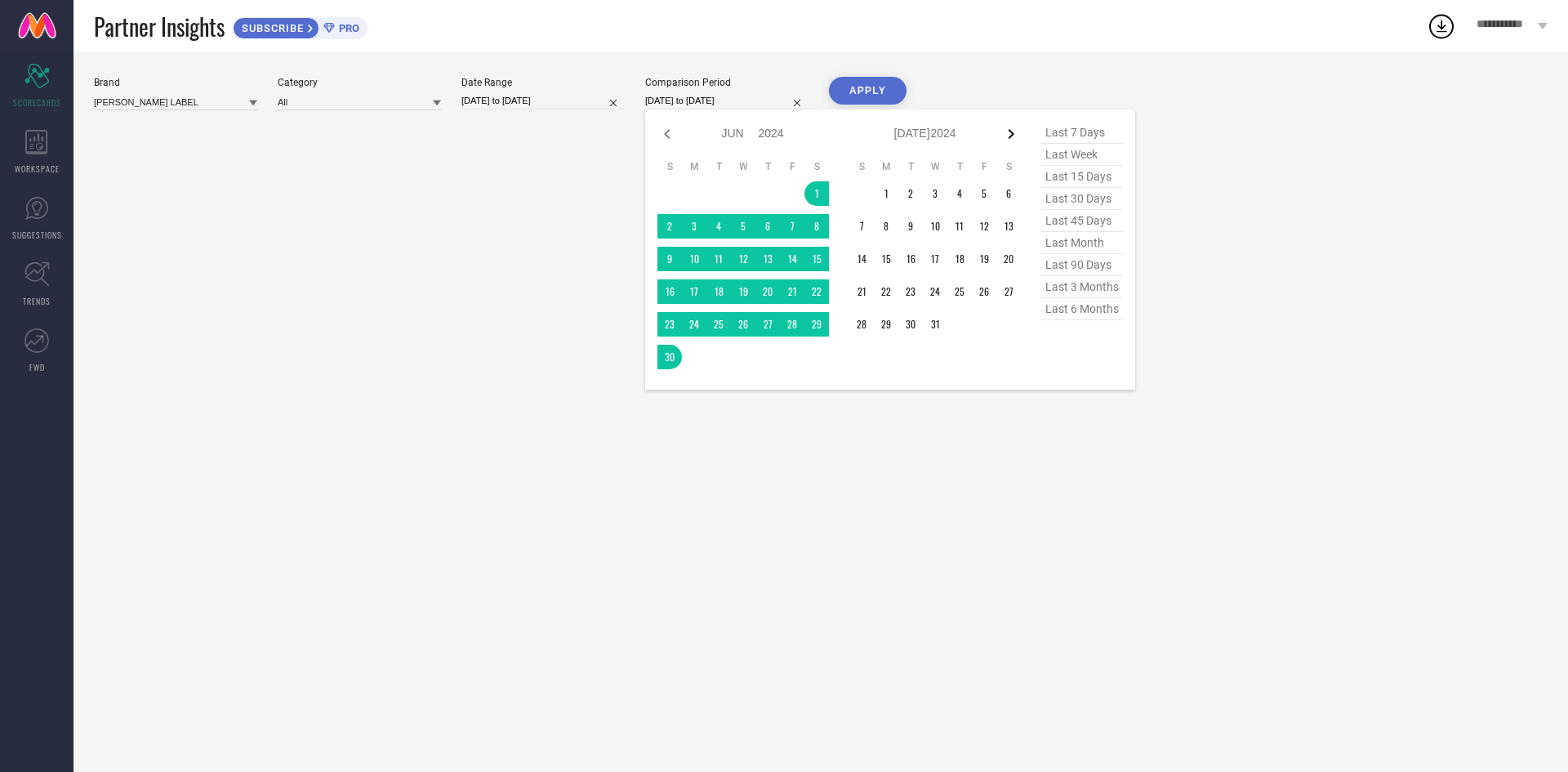
click at [1017, 140] on icon at bounding box center [1011, 133] width 20 height 20
select select "6"
select select "2024"
select select "7"
select select "2024"
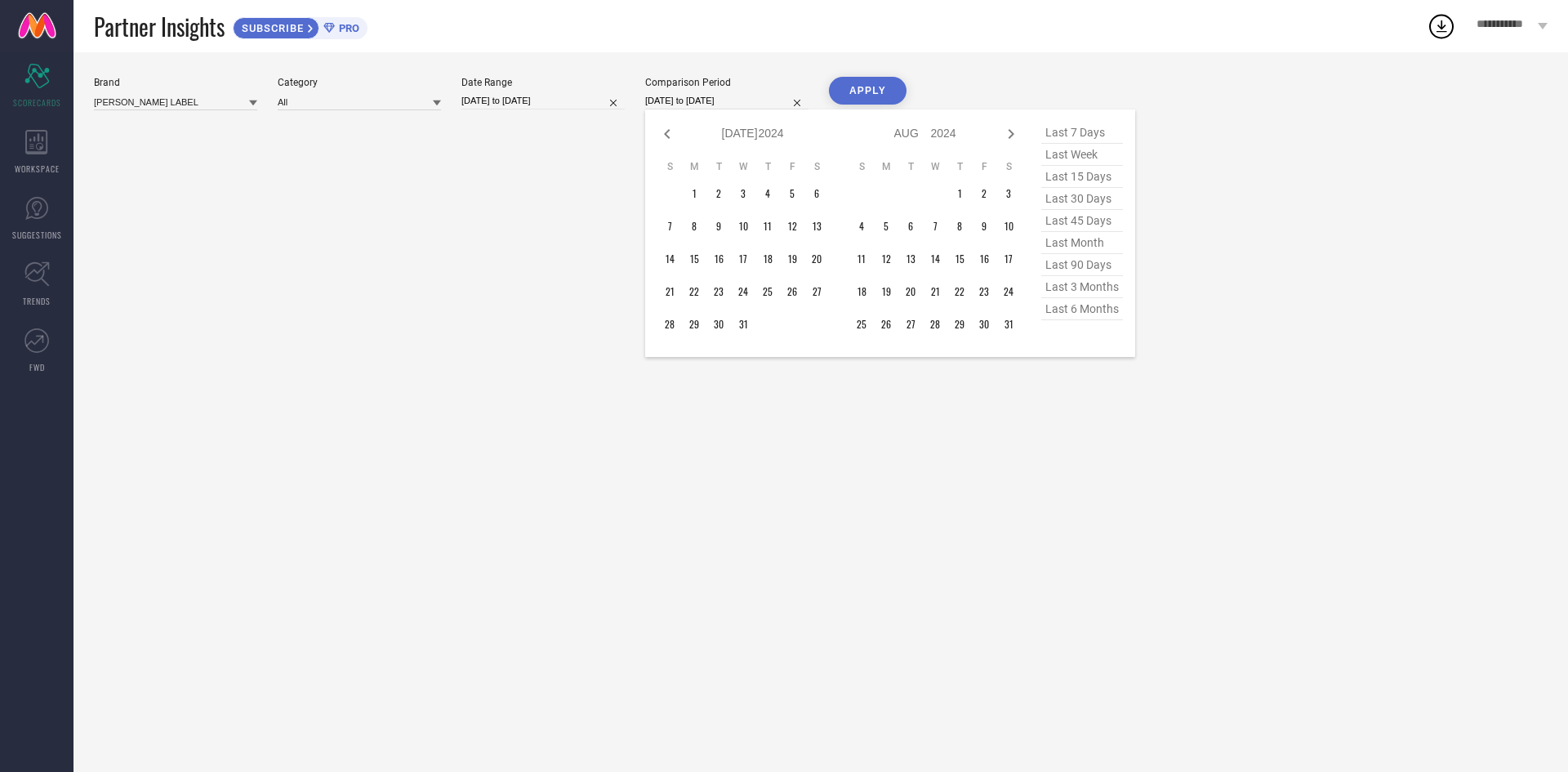
click at [556, 81] on div "Date Range" at bounding box center [543, 82] width 164 height 11
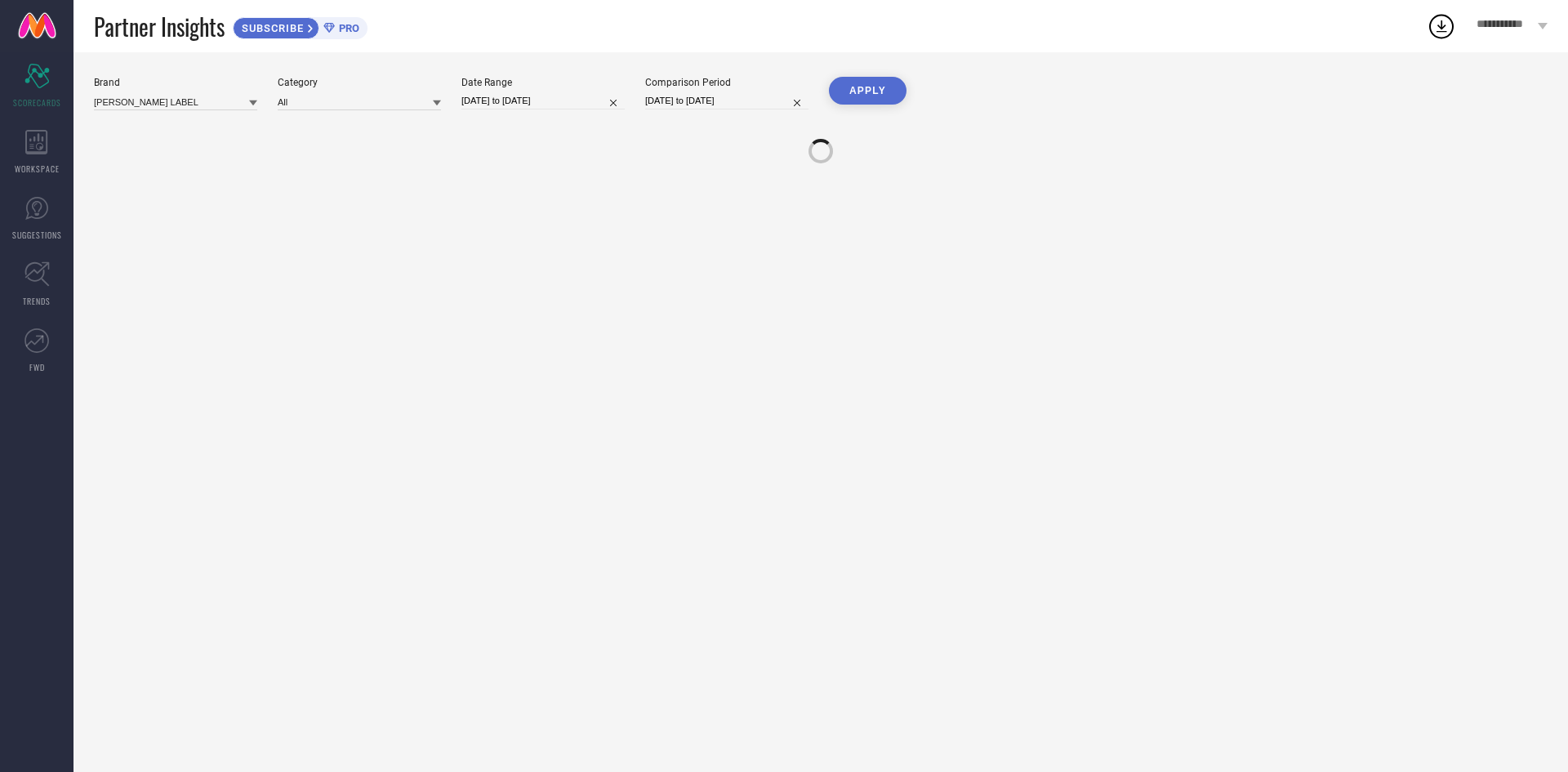
click at [574, 102] on input "[DATE] to [DATE]" at bounding box center [543, 101] width 164 height 17
select select "7"
select select "2025"
select select "8"
select select "2025"
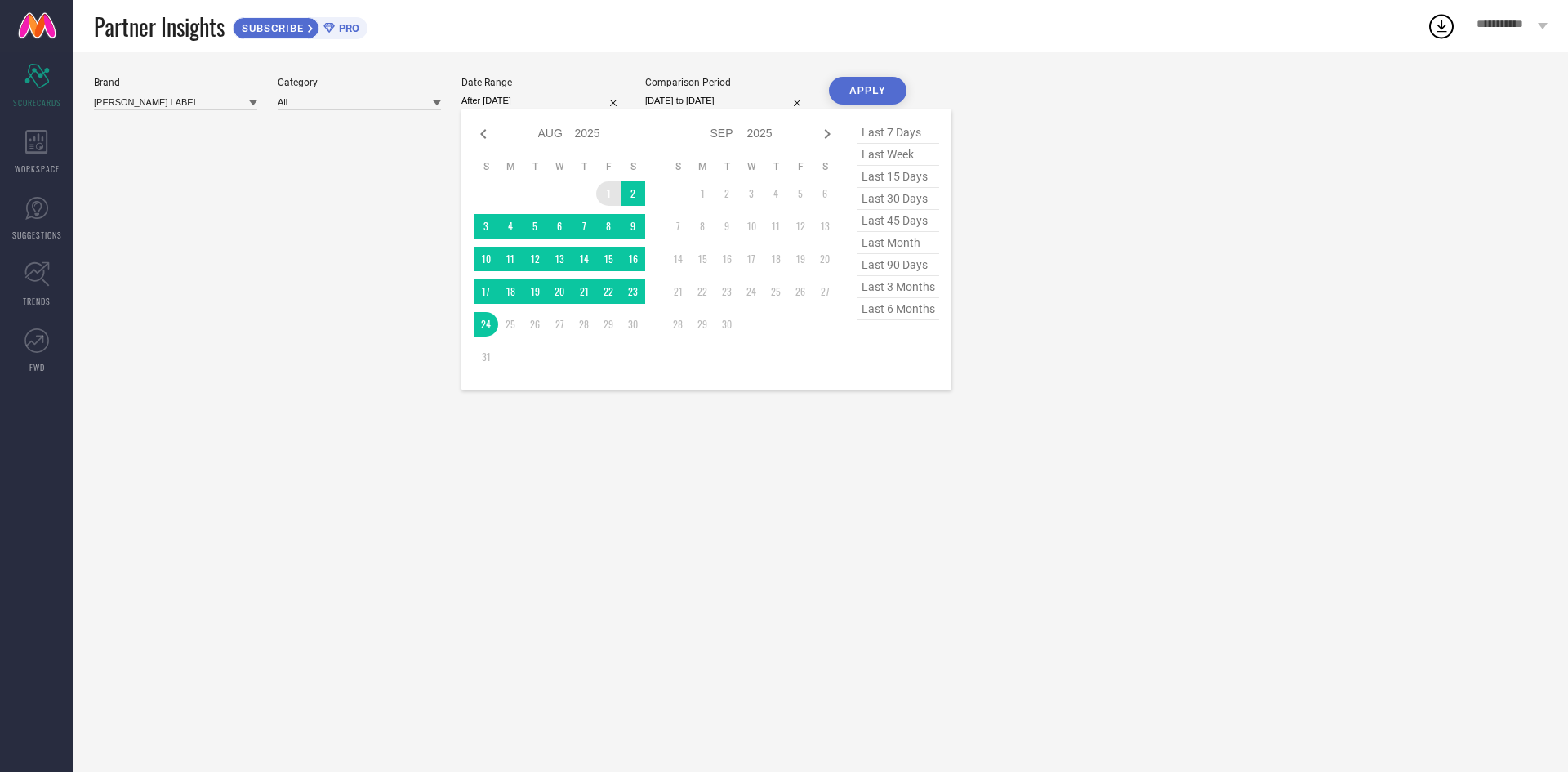
click at [605, 200] on td "1" at bounding box center [608, 193] width 25 height 25
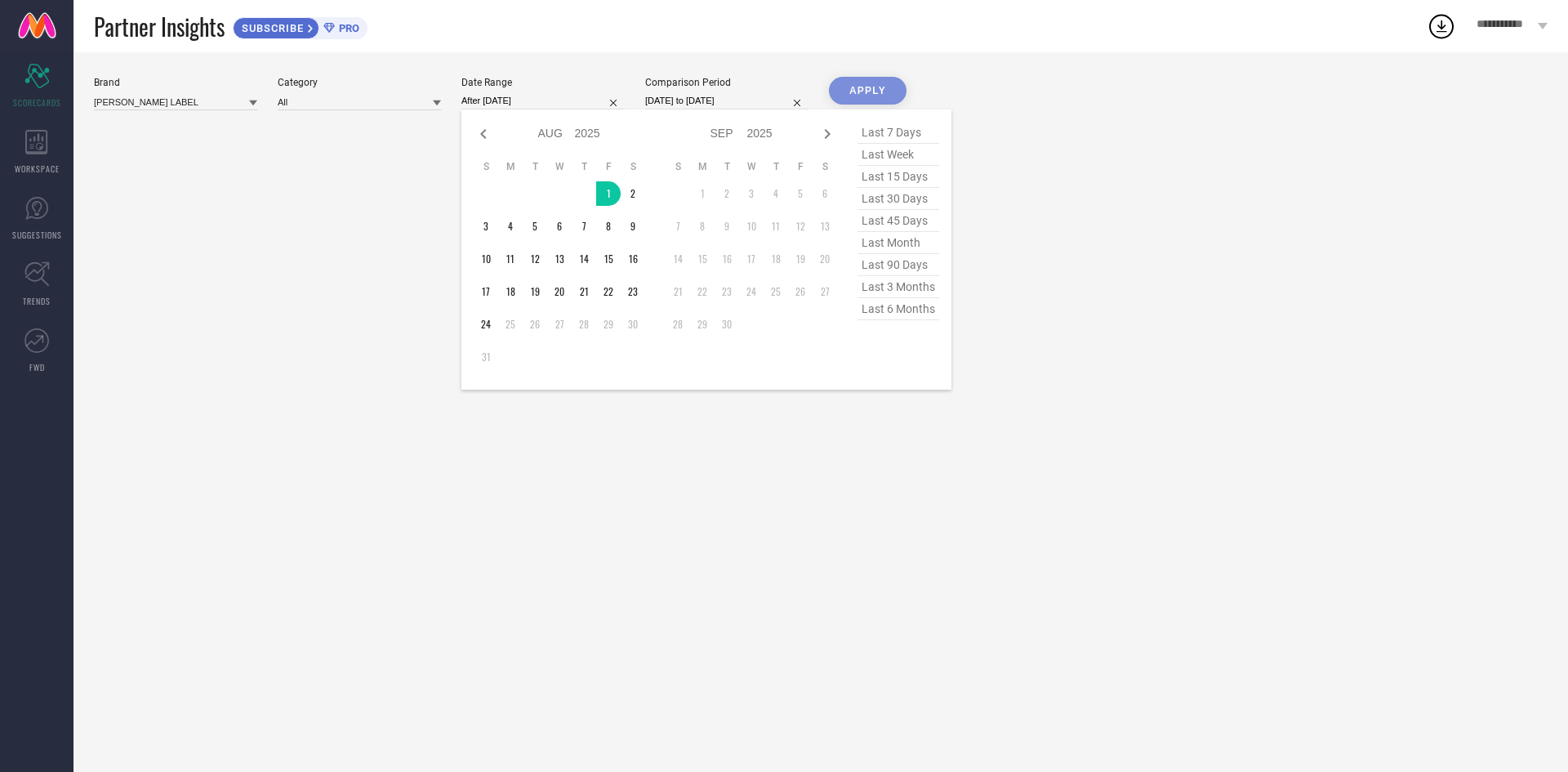
type input "[DATE] to [DATE]"
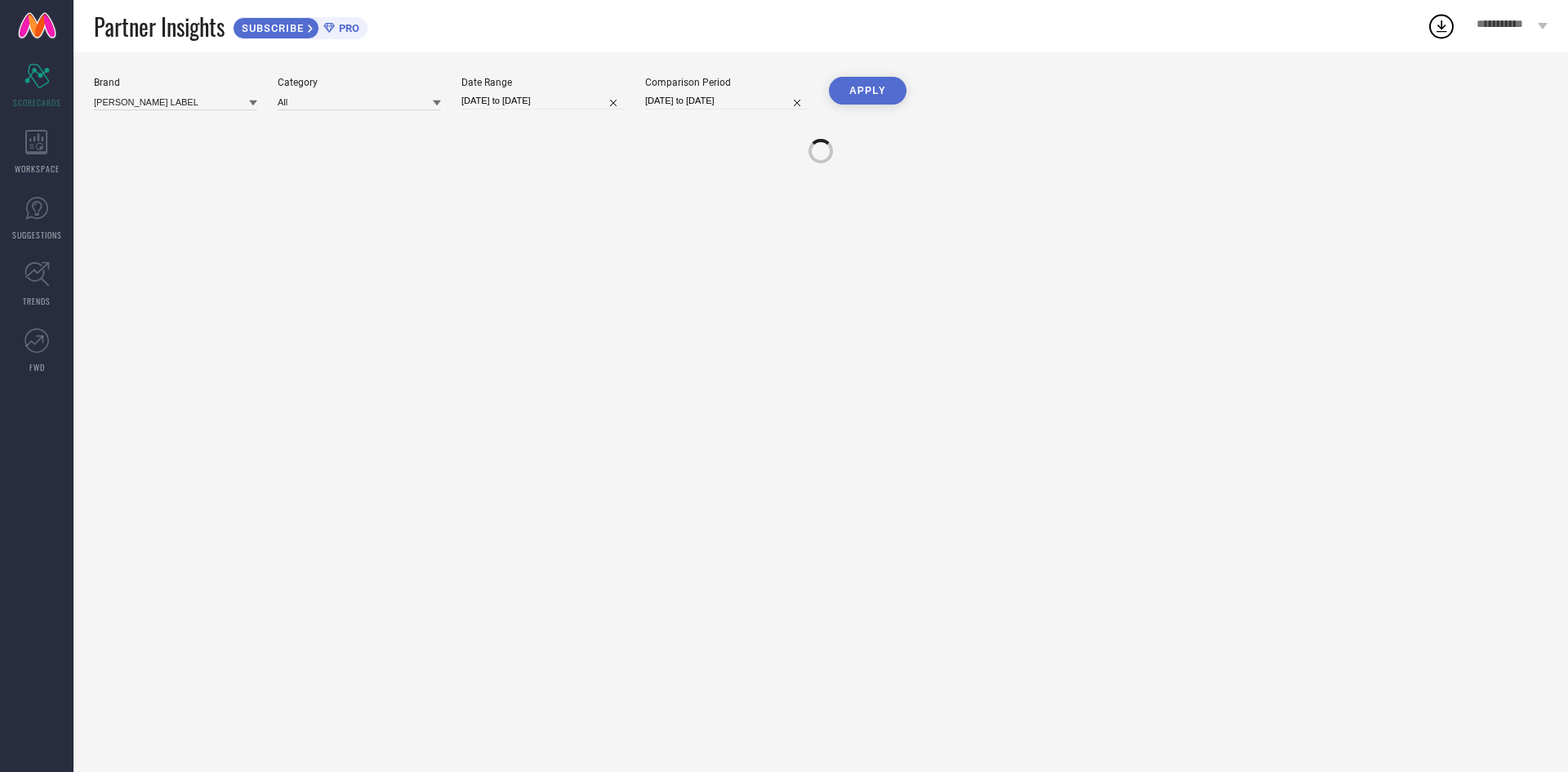
click at [908, 70] on div "Brand [PERSON_NAME] LABEL Category All Date Range [DATE] to [DATE] Comparison P…" at bounding box center [821, 412] width 1495 height 720
click at [874, 86] on button "APPLY" at bounding box center [868, 91] width 77 height 28
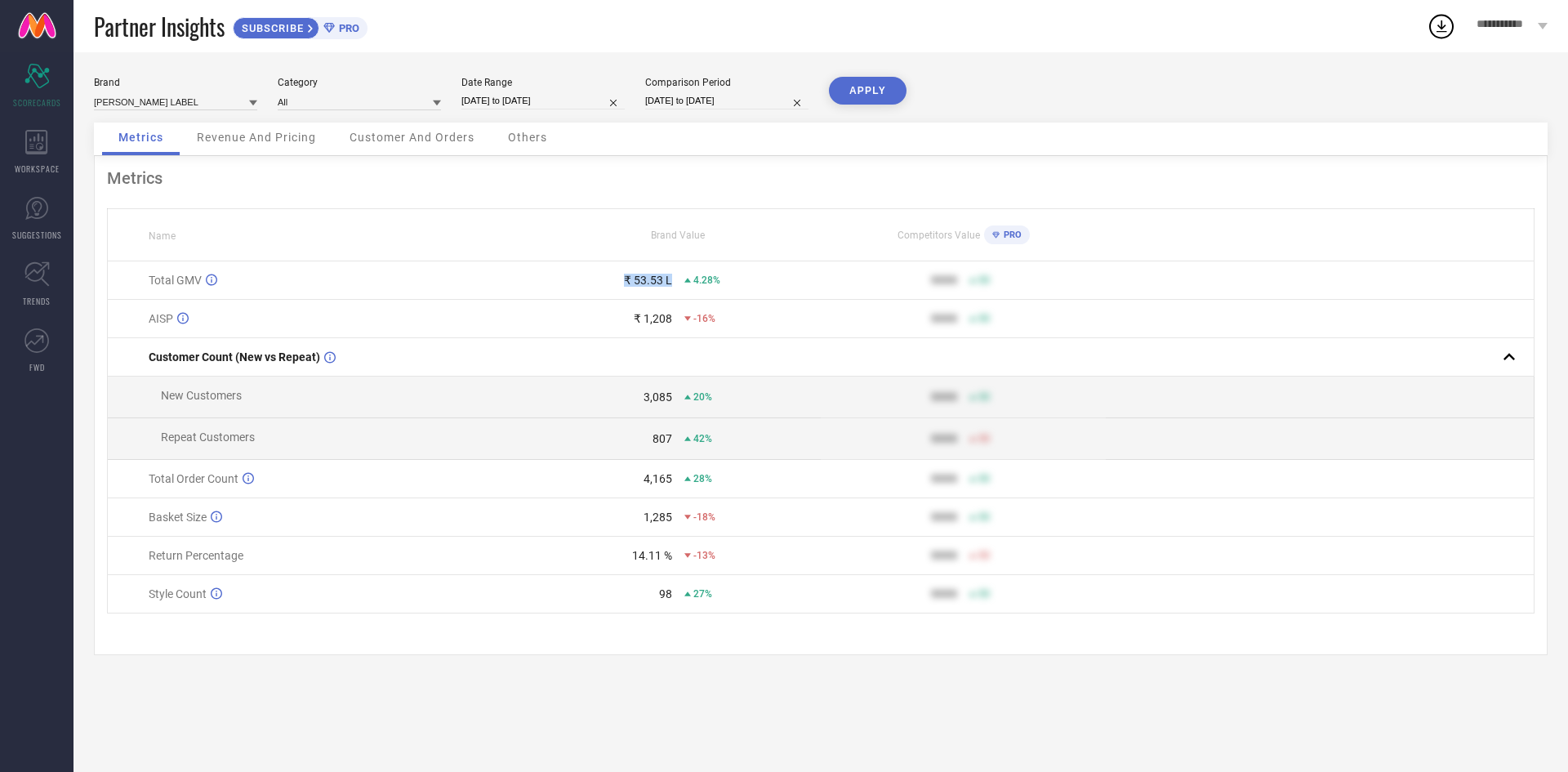
drag, startPoint x: 627, startPoint y: 301, endPoint x: 676, endPoint y: 301, distance: 49.0
click at [676, 287] on div "₹ 53.53 L 4.28%" at bounding box center [678, 280] width 283 height 13
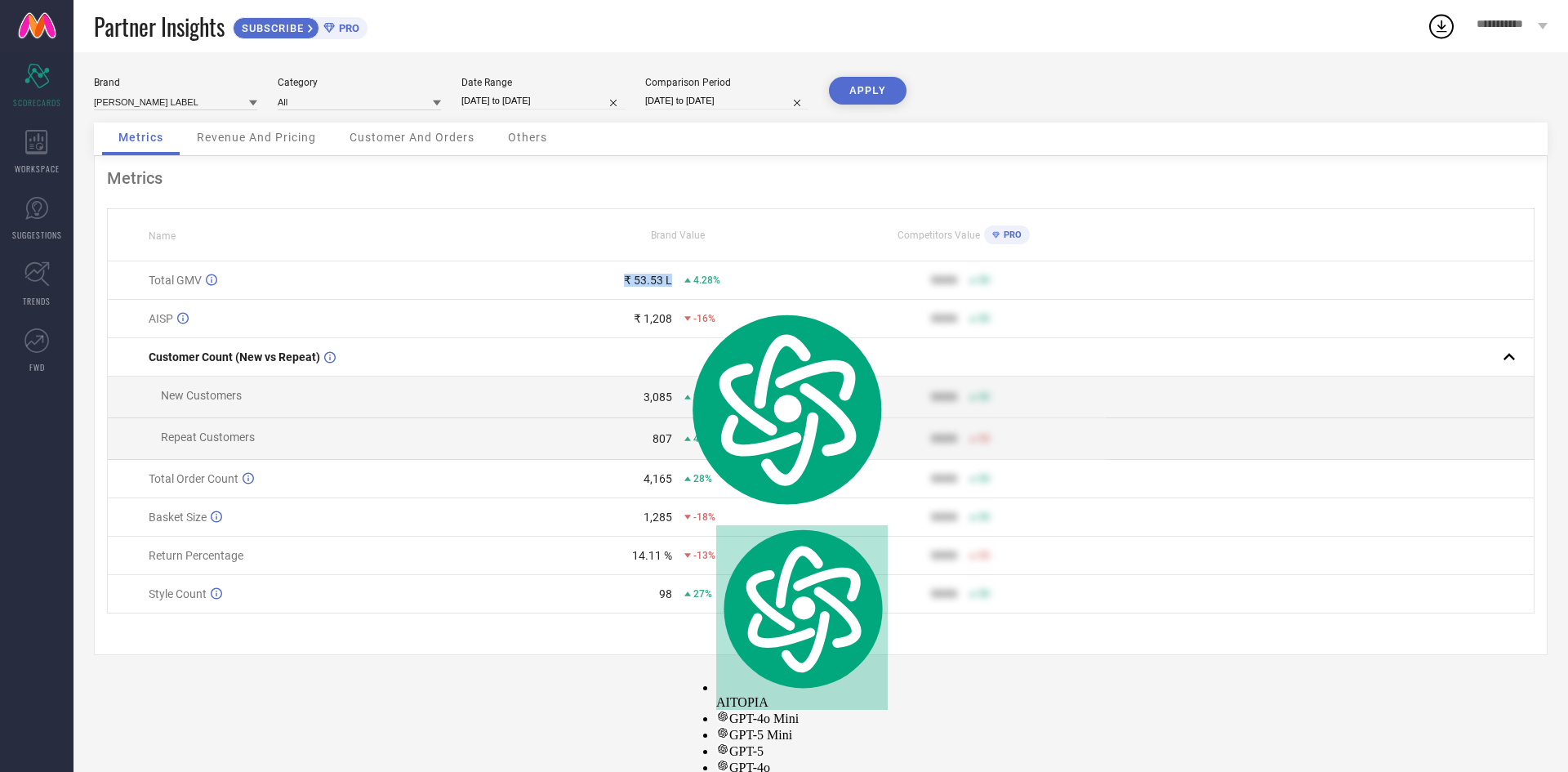
click at [676, 287] on div "₹ 53.53 L 4.28%" at bounding box center [678, 280] width 283 height 13
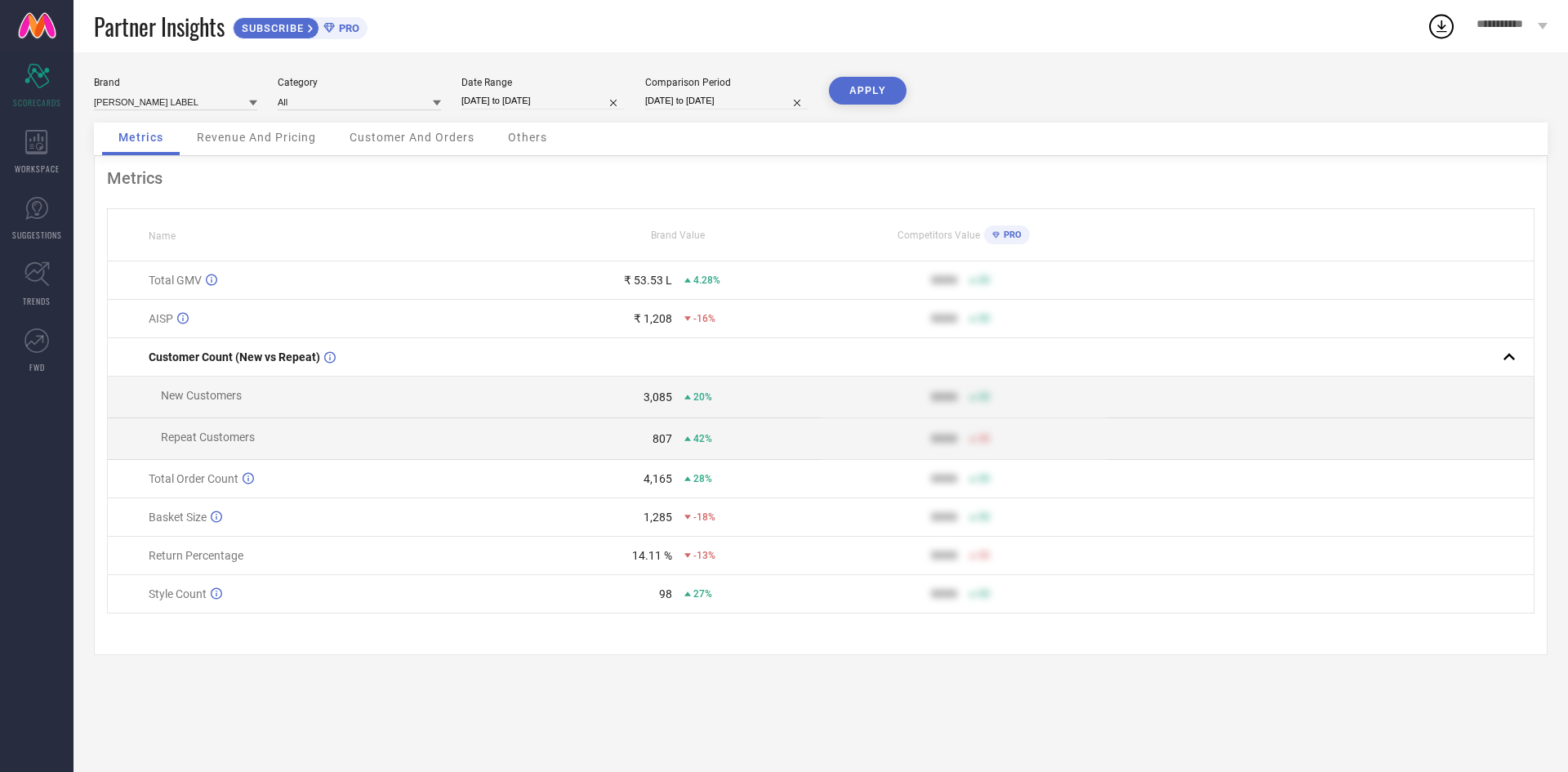
select select "7"
select select "2025"
select select "8"
select select "2025"
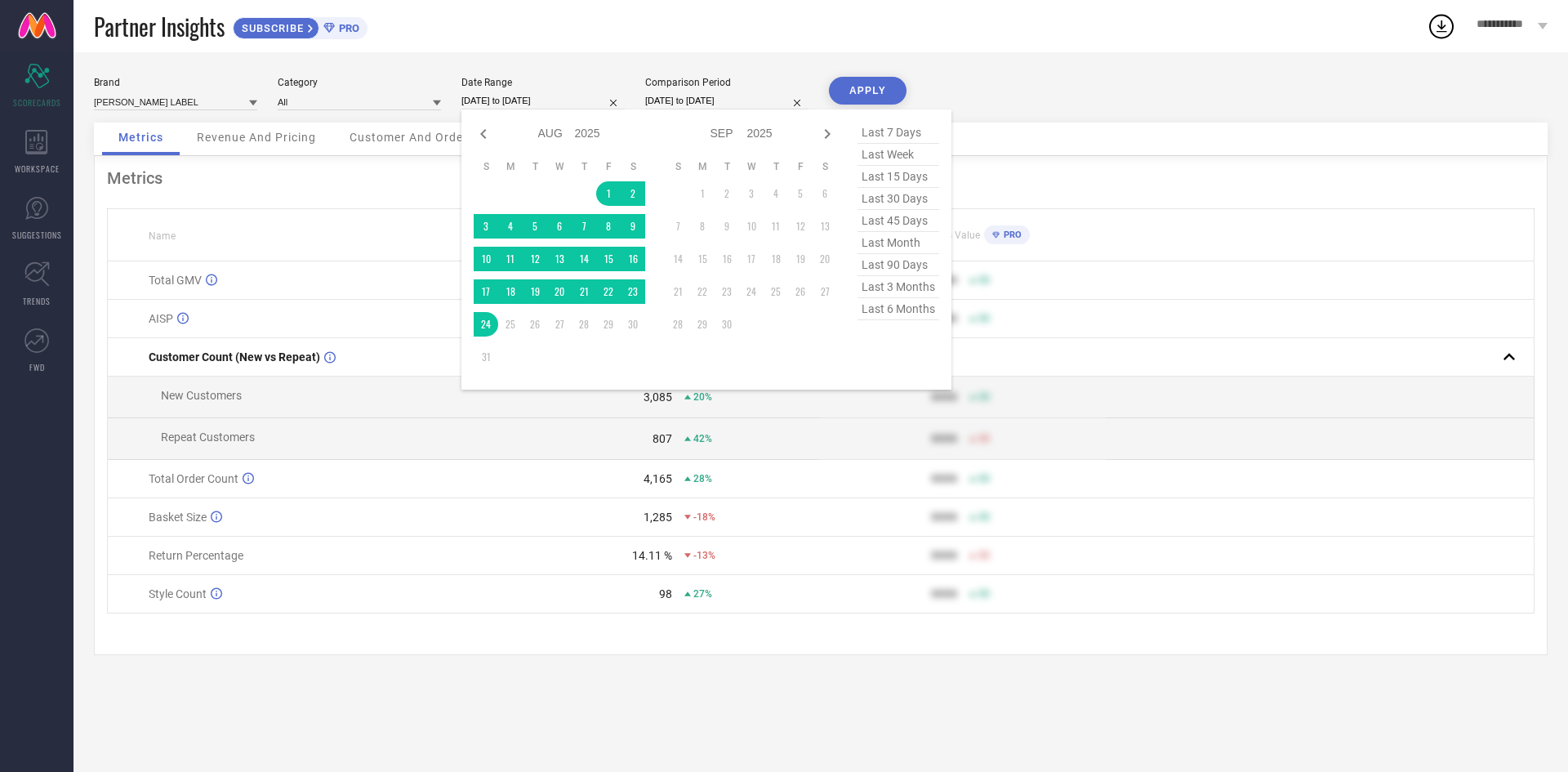
click at [522, 102] on input "[DATE] to [DATE]" at bounding box center [543, 101] width 164 height 17
click at [478, 136] on icon at bounding box center [483, 133] width 20 height 20
select select "6"
select select "2025"
select select "7"
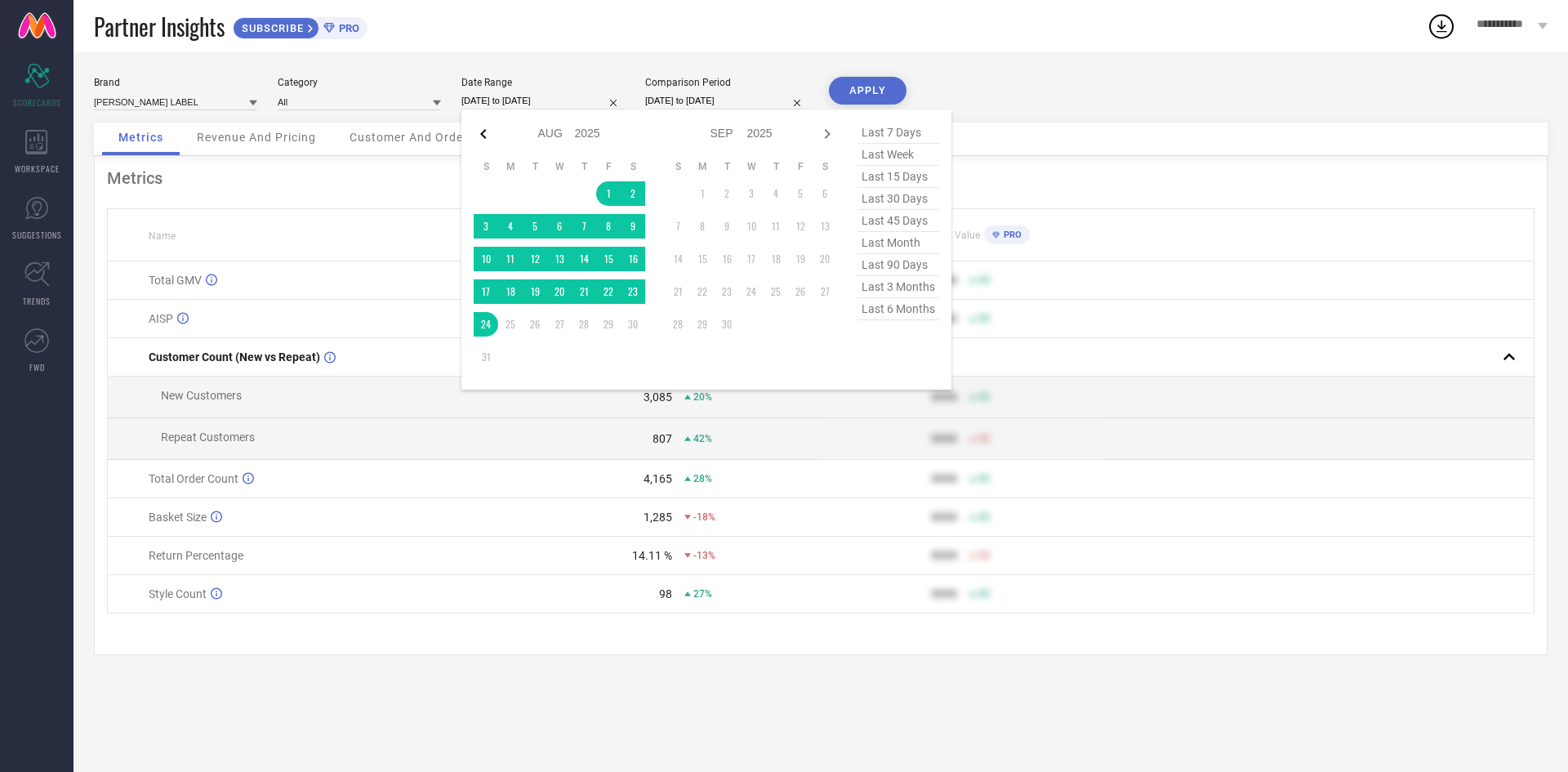
select select "2025"
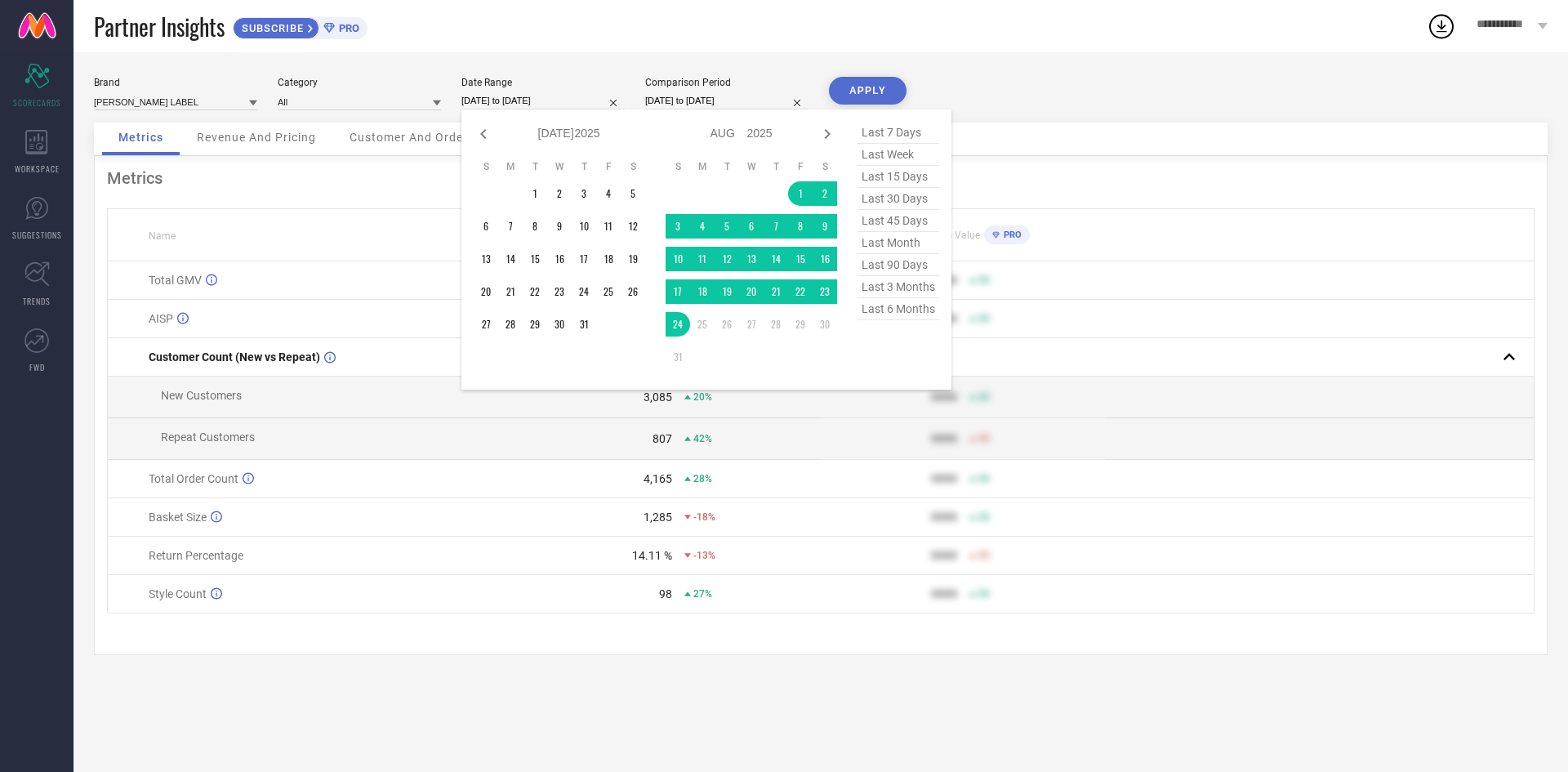
click at [478, 136] on icon at bounding box center [483, 133] width 20 height 20
select select "5"
select select "2025"
select select "6"
select select "2025"
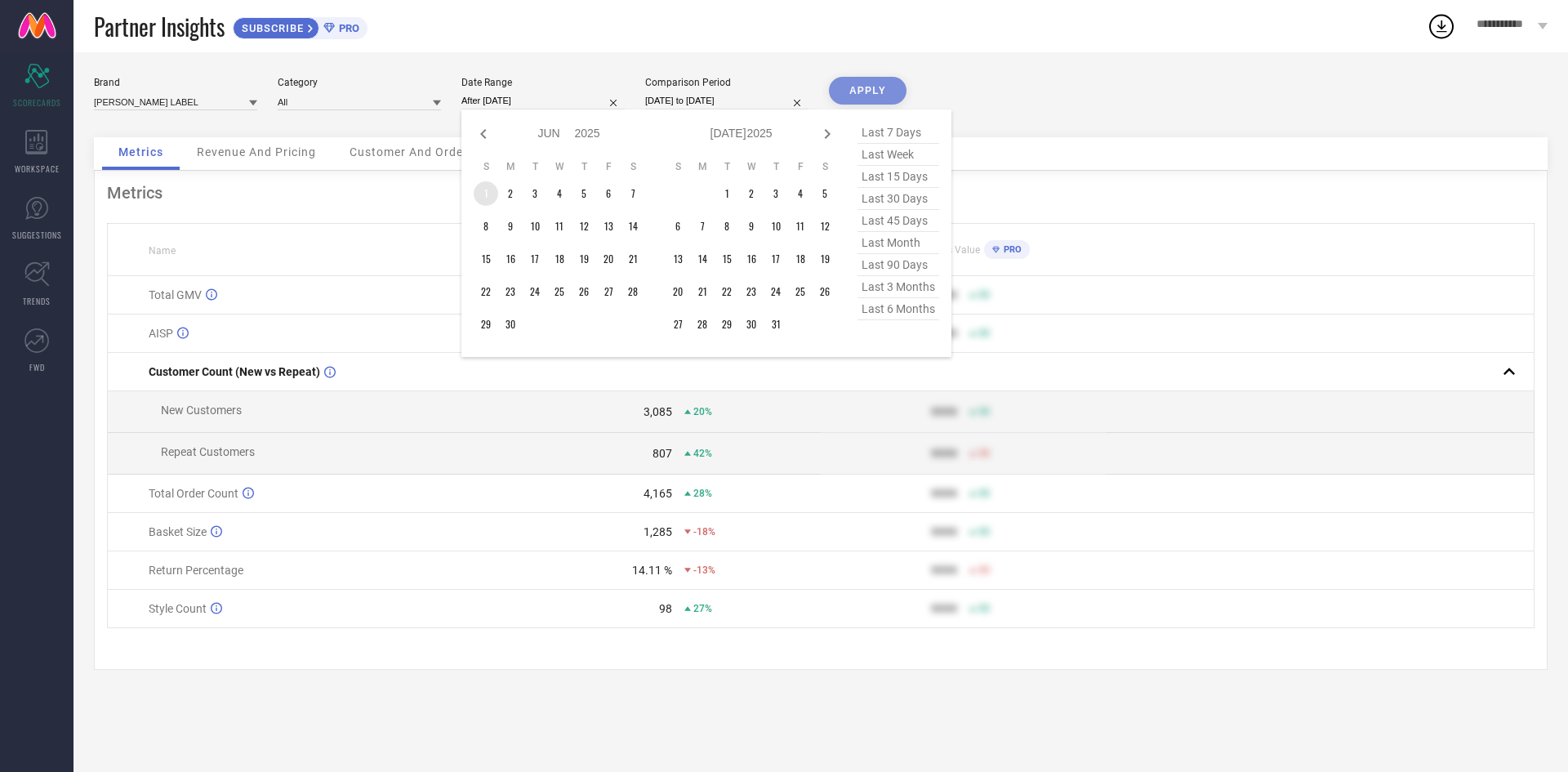
click at [494, 198] on td "1" at bounding box center [486, 193] width 25 height 25
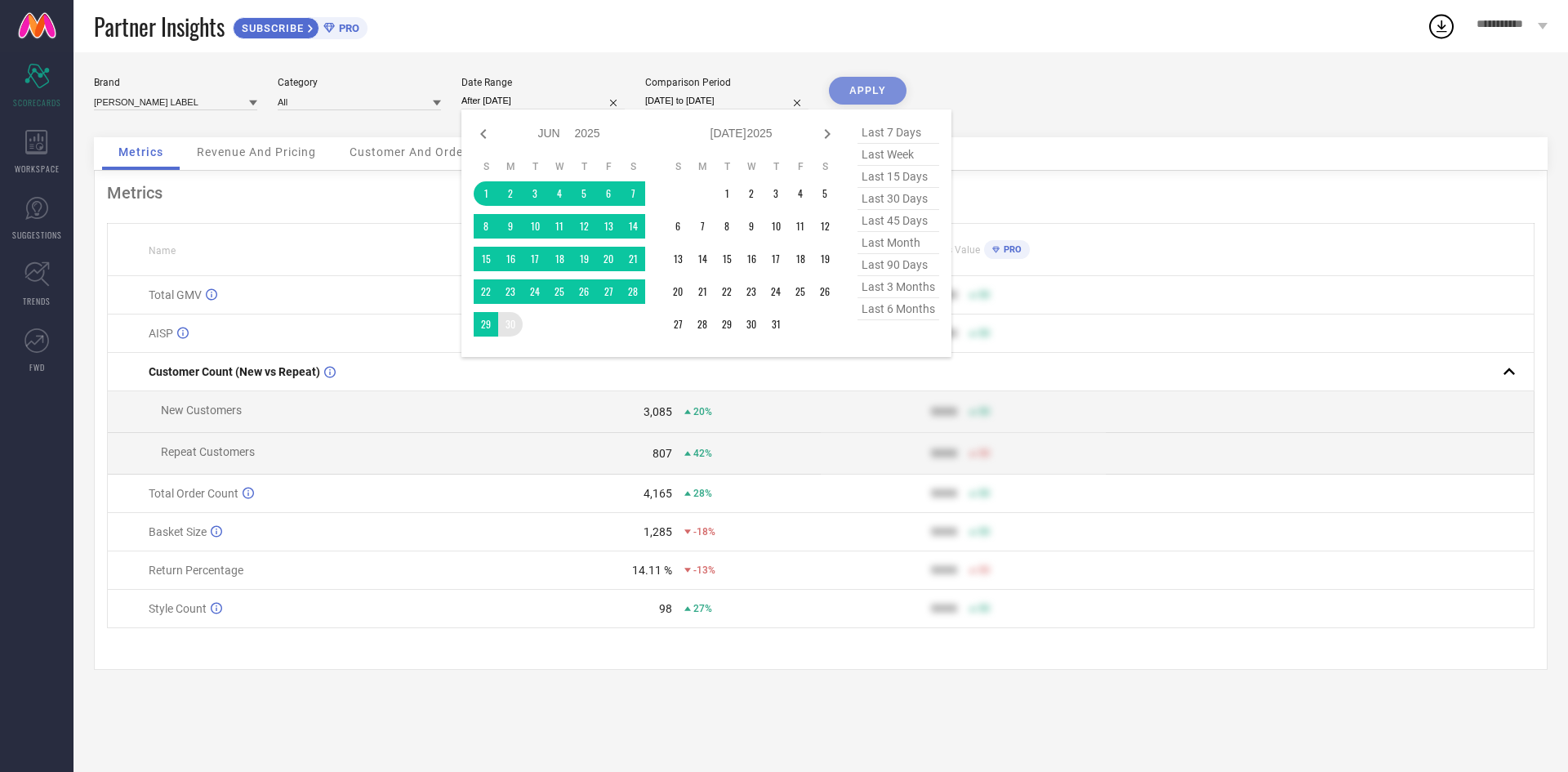
type input "[DATE] to [DATE]"
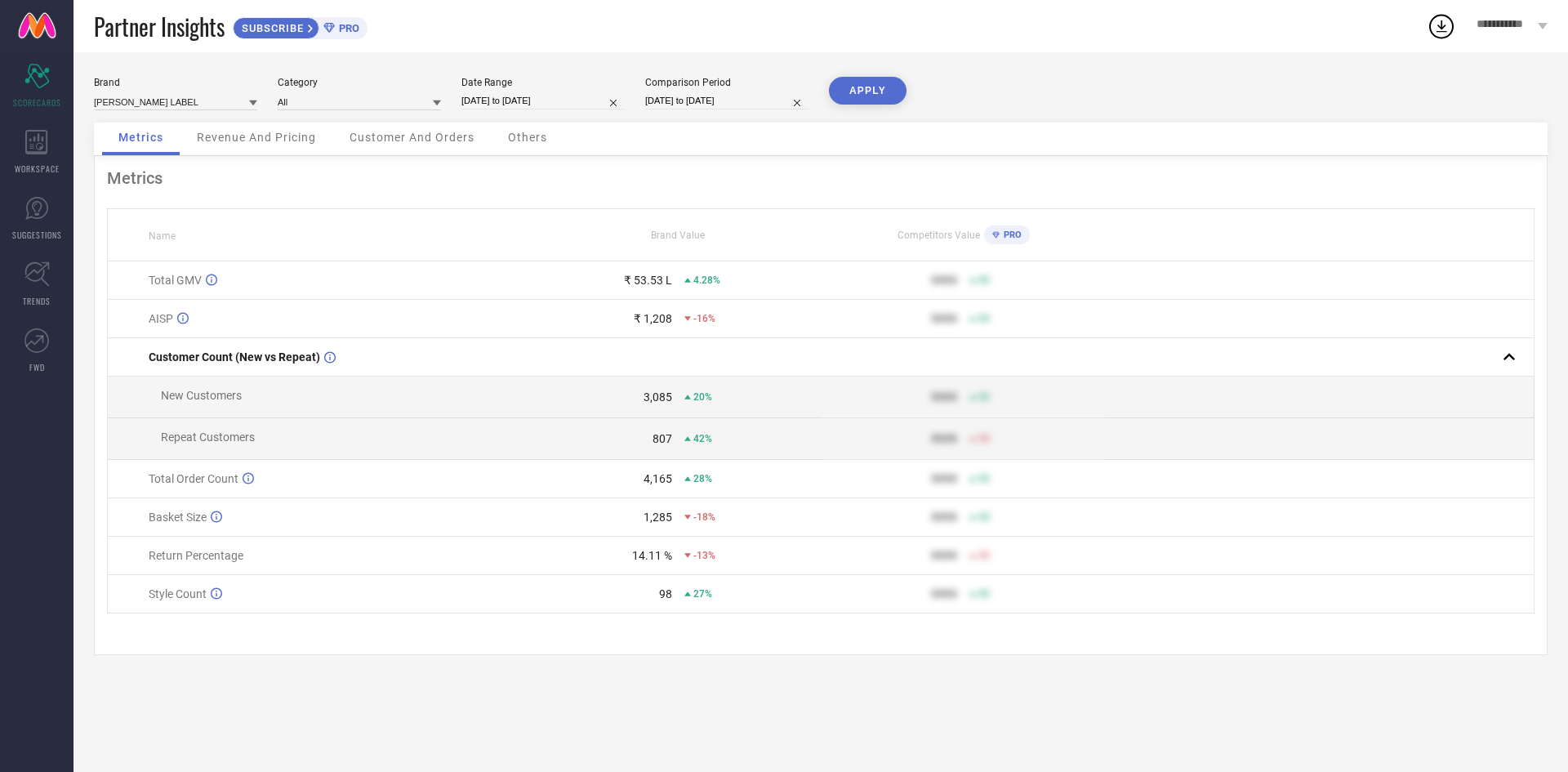
click at [856, 93] on button "APPLY" at bounding box center [868, 91] width 77 height 28
drag, startPoint x: 630, startPoint y: 299, endPoint x: 674, endPoint y: 299, distance: 44.0
click at [674, 287] on div "₹ 62.76 L 22%" at bounding box center [678, 280] width 283 height 13
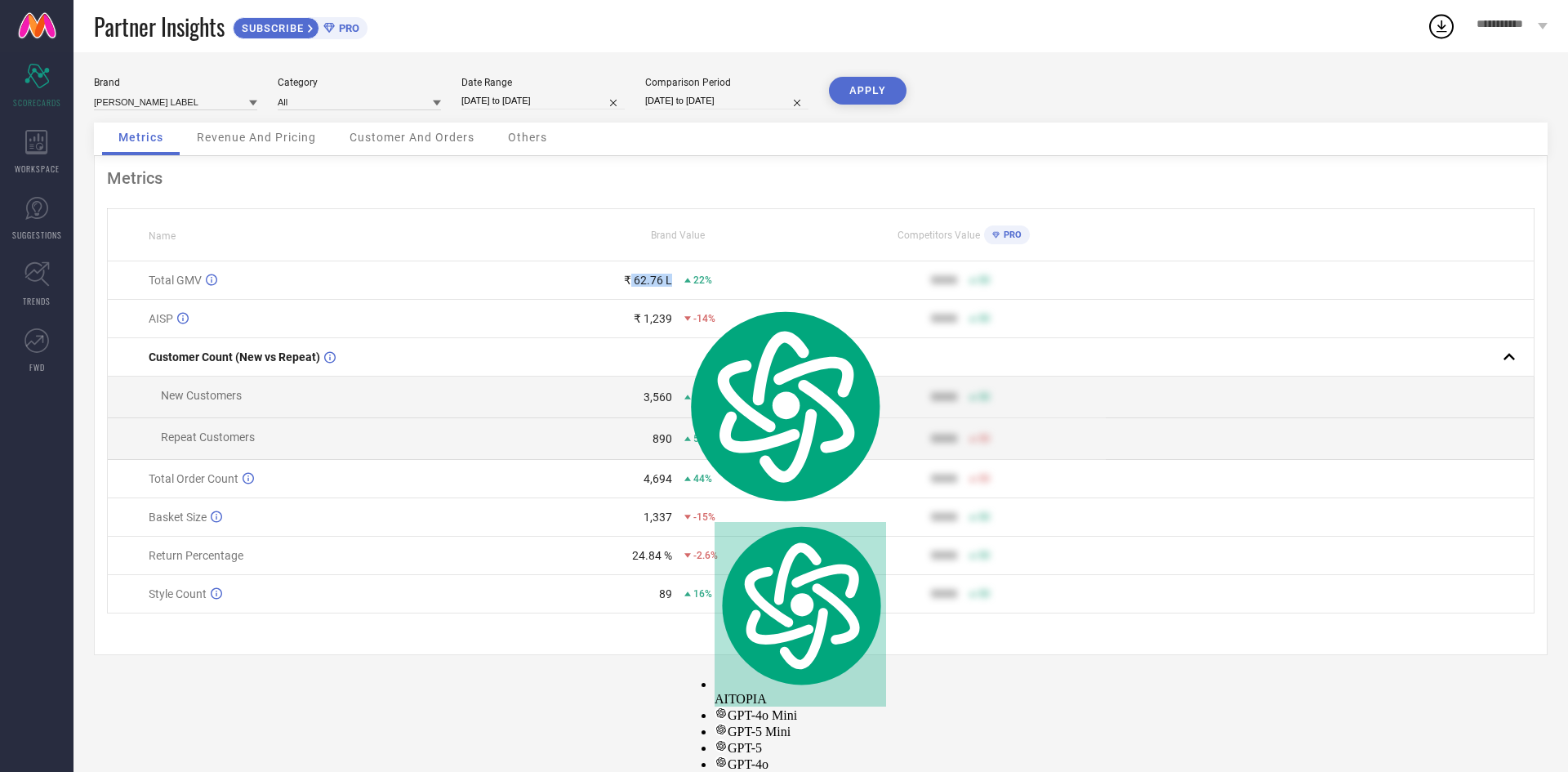
click at [674, 287] on div "₹ 62.76 L 22%" at bounding box center [678, 280] width 283 height 13
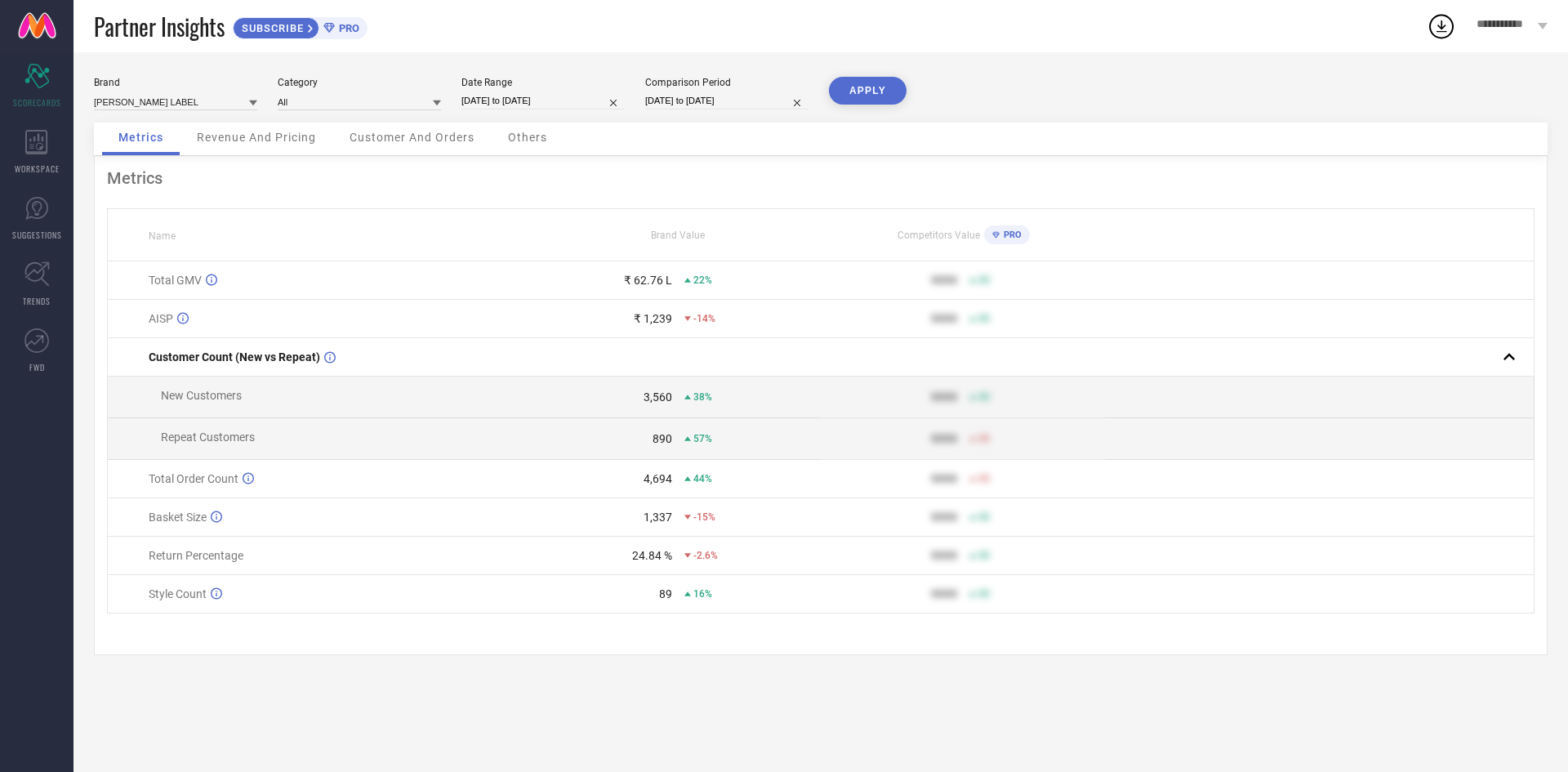
click at [568, 460] on td "890 57%" at bounding box center [678, 439] width 285 height 42
click at [545, 99] on input "[DATE] to [DATE]" at bounding box center [543, 101] width 164 height 17
select select "5"
select select "2025"
select select "6"
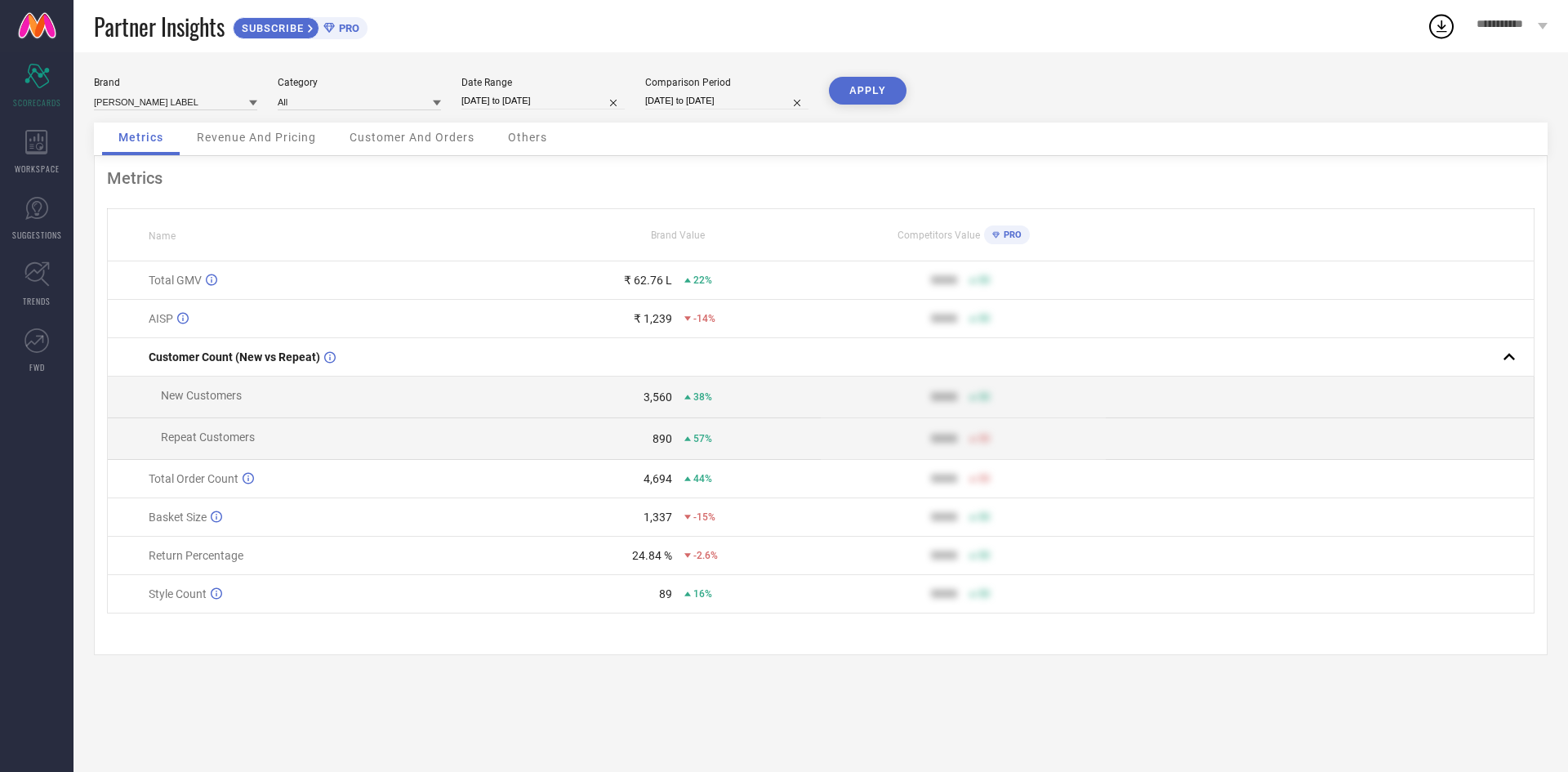
select select "2025"
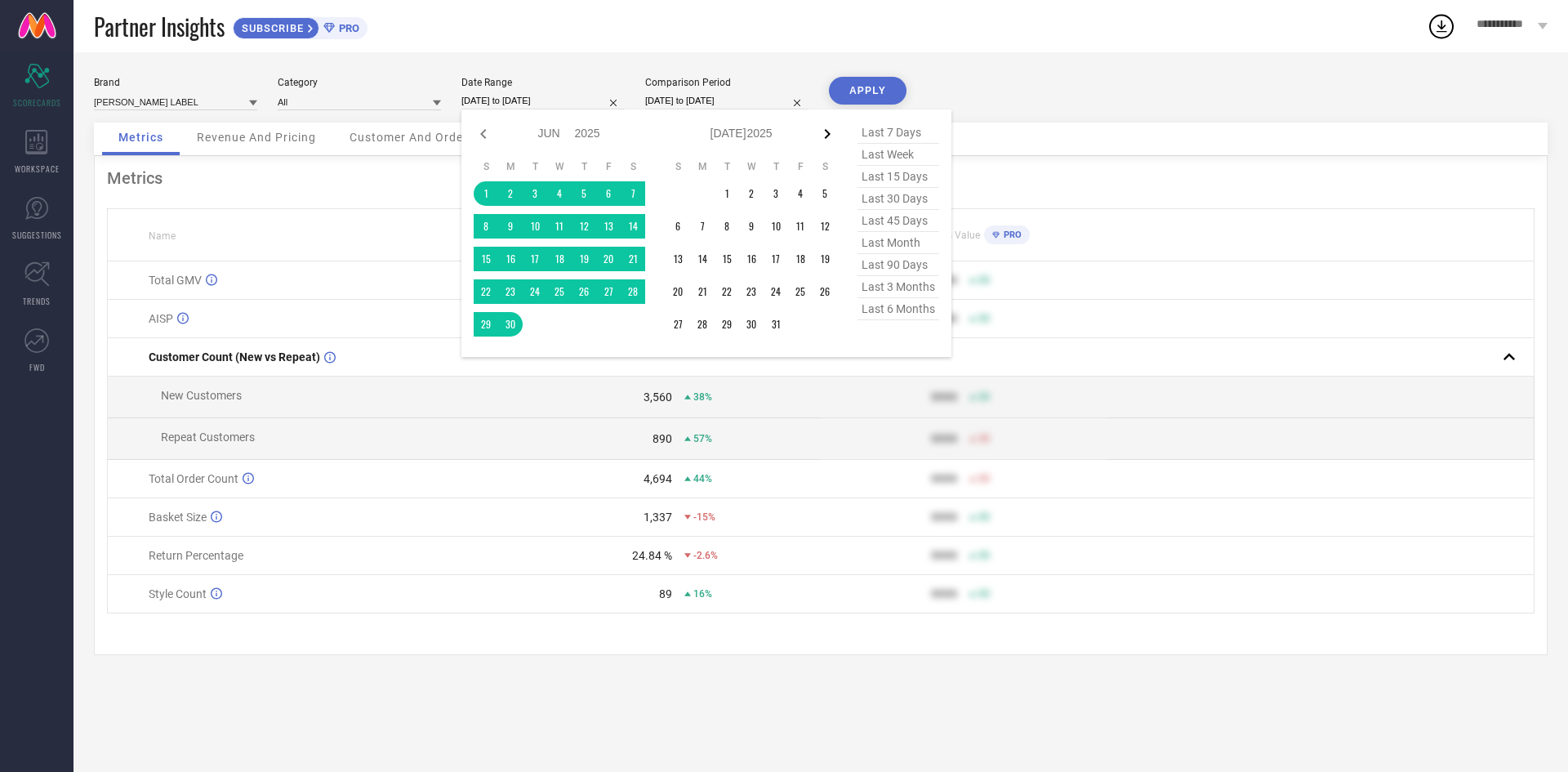
click at [823, 135] on icon at bounding box center [827, 133] width 20 height 20
select select "6"
select select "2025"
select select "7"
select select "2025"
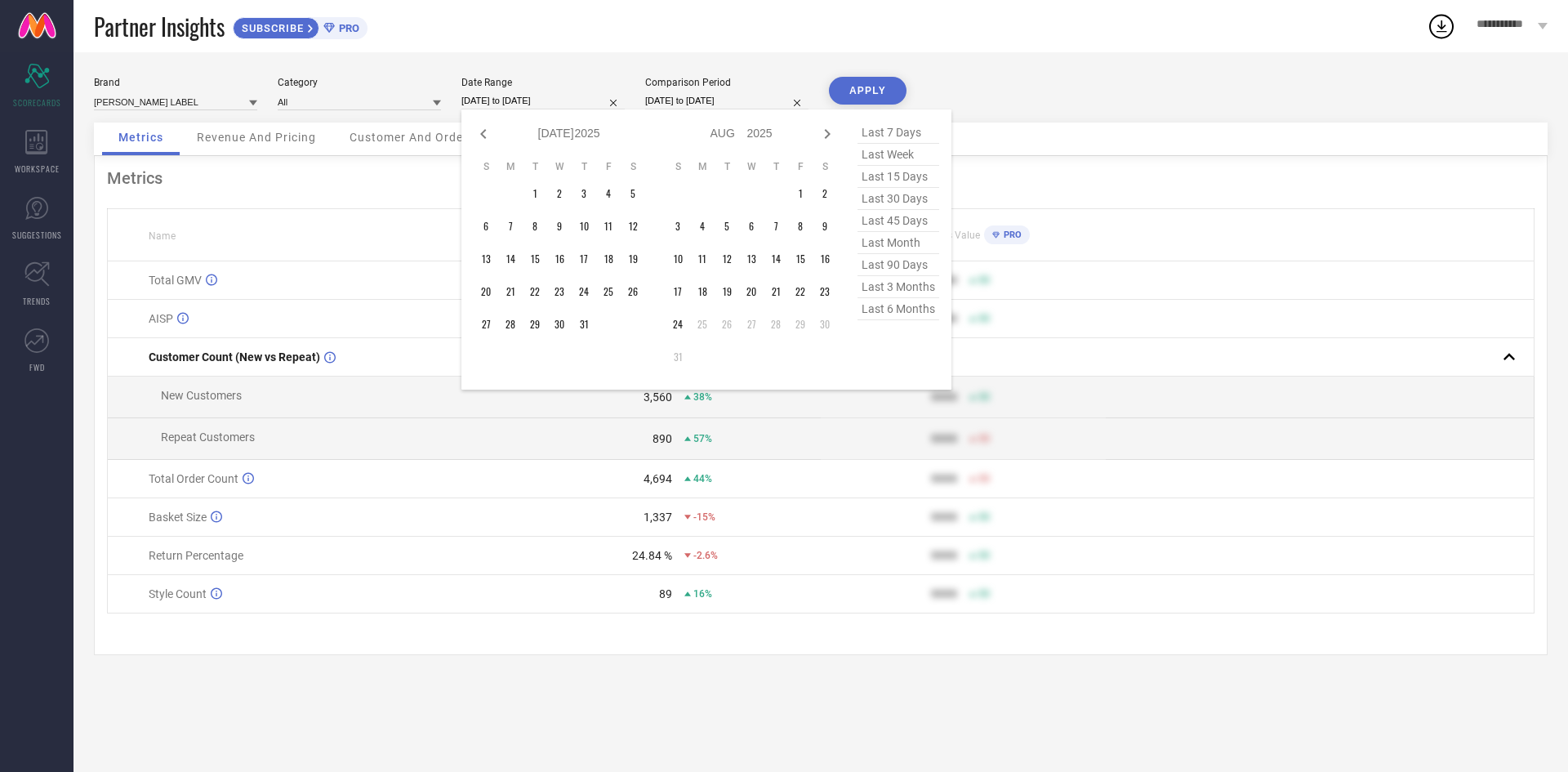
click at [823, 135] on icon at bounding box center [827, 133] width 20 height 20
select select "7"
select select "2025"
select select "8"
select select "2025"
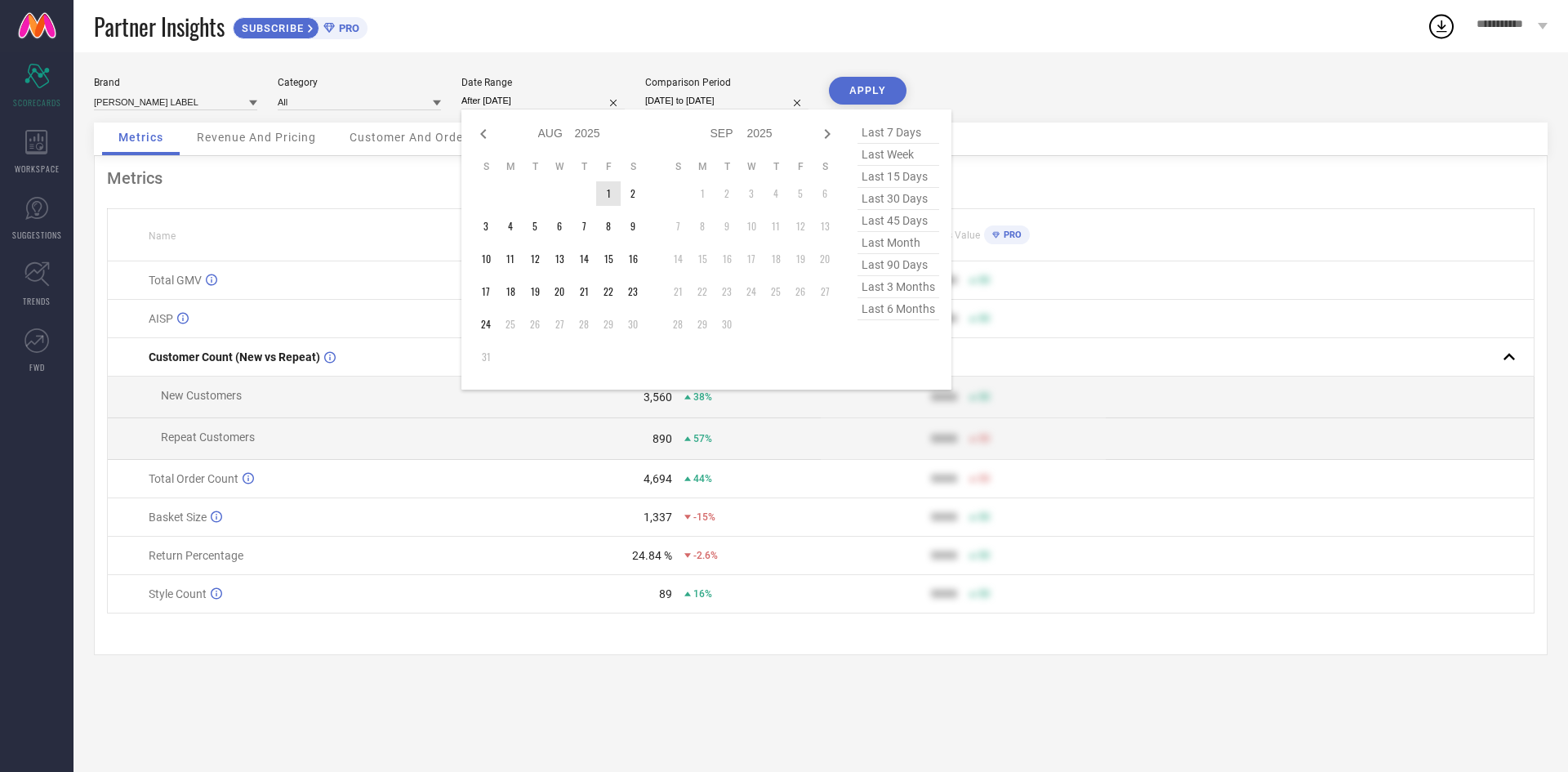
click at [600, 196] on td "1" at bounding box center [608, 193] width 25 height 25
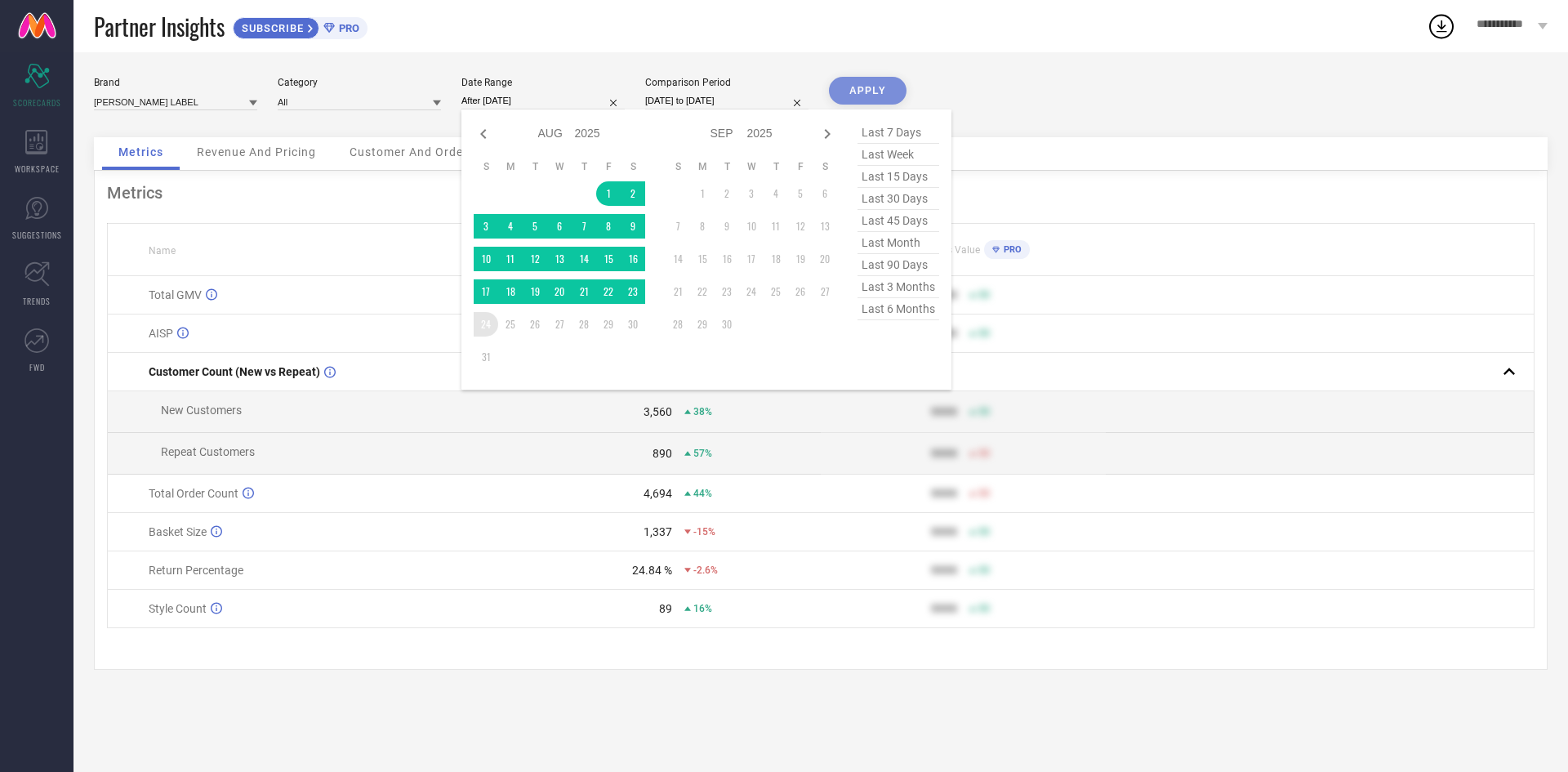
type input "[DATE] to [DATE]"
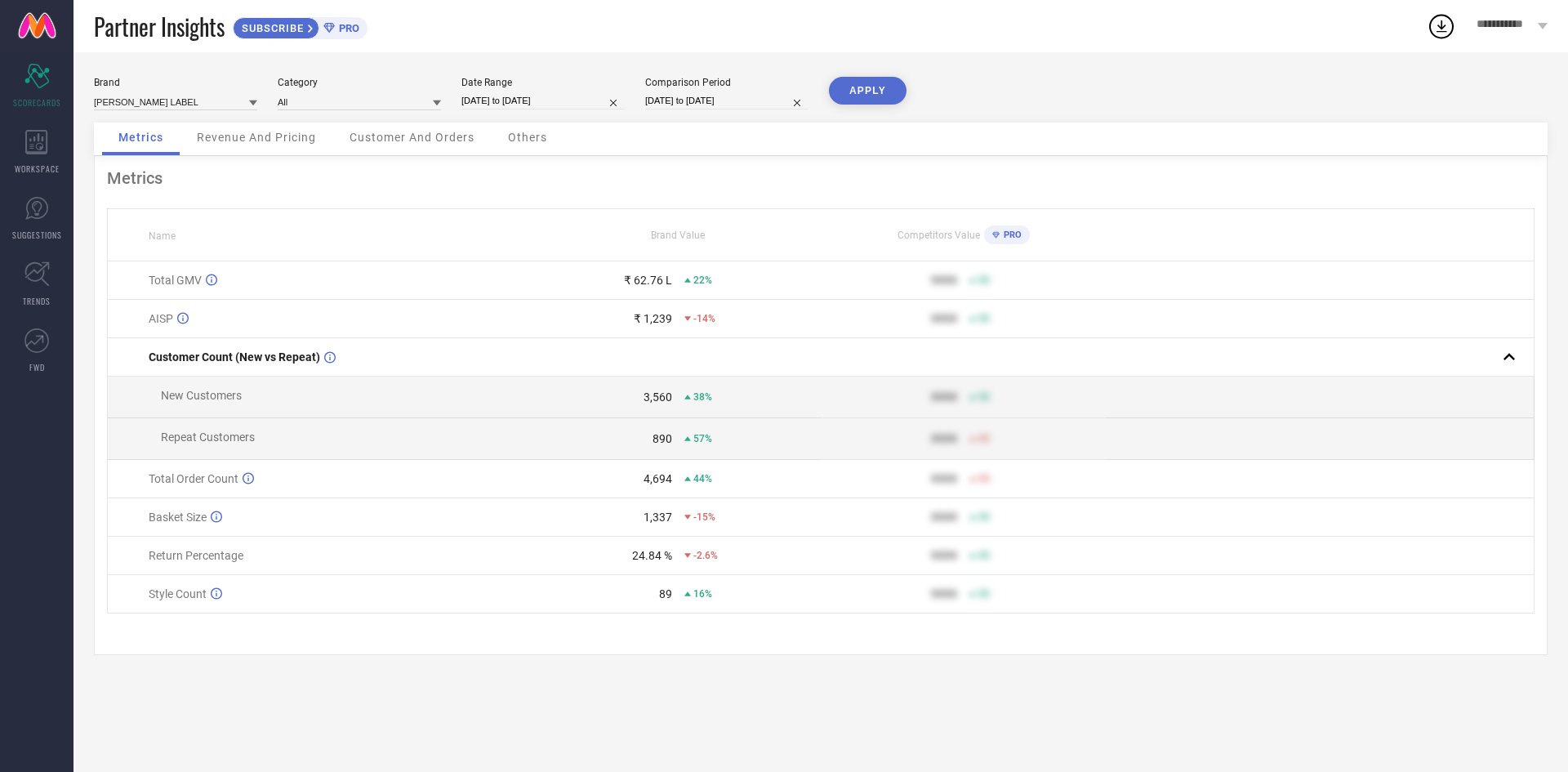
click at [884, 76] on div "Brand [PERSON_NAME] LABEL Category All Date Range [DATE] to [DATE] Comparison P…" at bounding box center [821, 412] width 1495 height 720
click at [872, 98] on button "APPLY" at bounding box center [868, 91] width 77 height 28
